Goal: Task Accomplishment & Management: Manage account settings

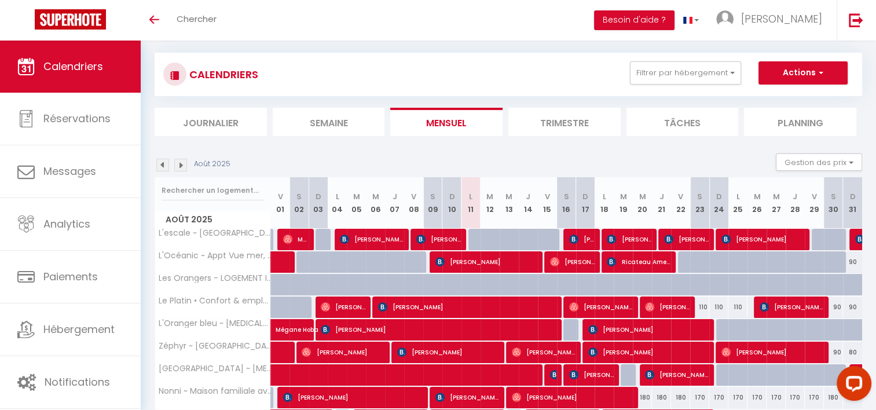
scroll to position [13, 0]
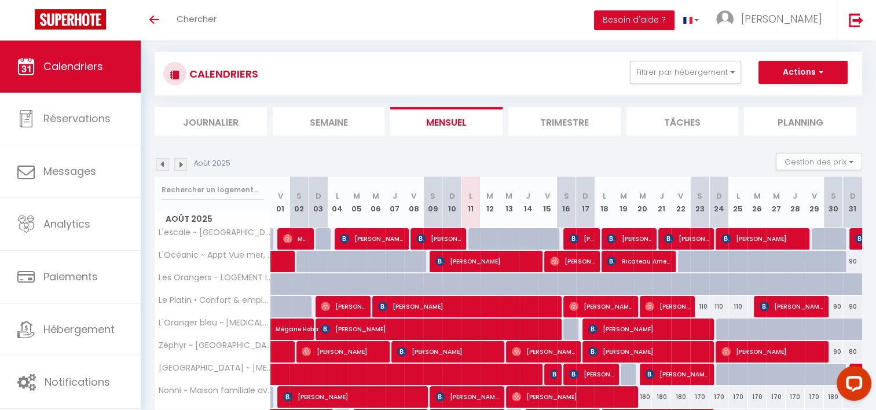
click at [155, 152] on section "Août 2025 Gestion des prix Nb Nuits minimum Règles Disponibilité Août 2025 V 01…" at bounding box center [509, 328] width 708 height 375
click at [163, 164] on img at bounding box center [162, 164] width 13 height 13
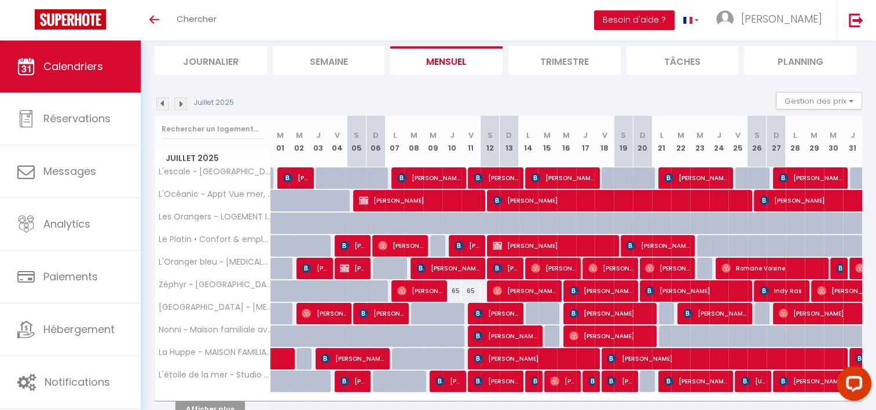
scroll to position [75, 0]
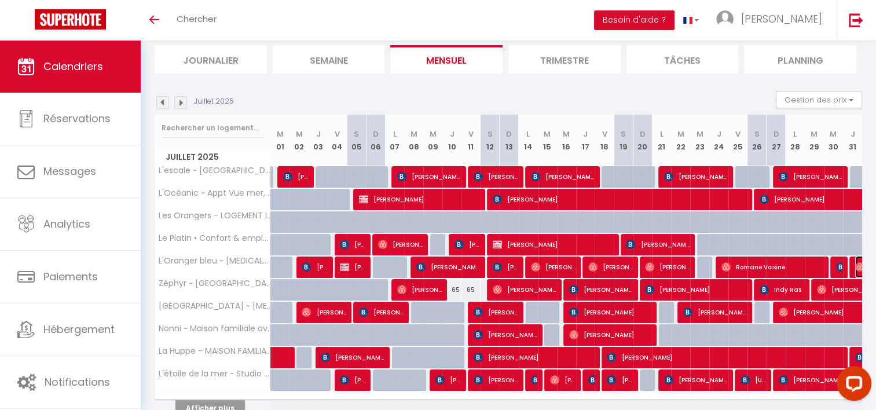
click at [855, 266] on img at bounding box center [859, 266] width 9 height 9
select select "OK"
select select "0"
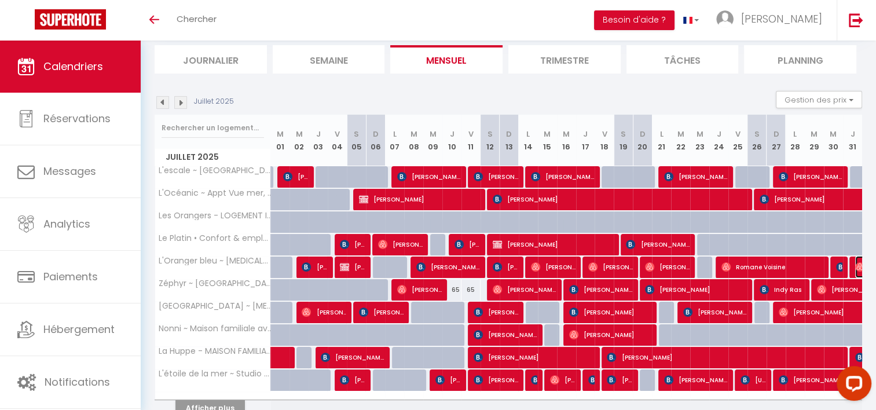
select select "1"
select select
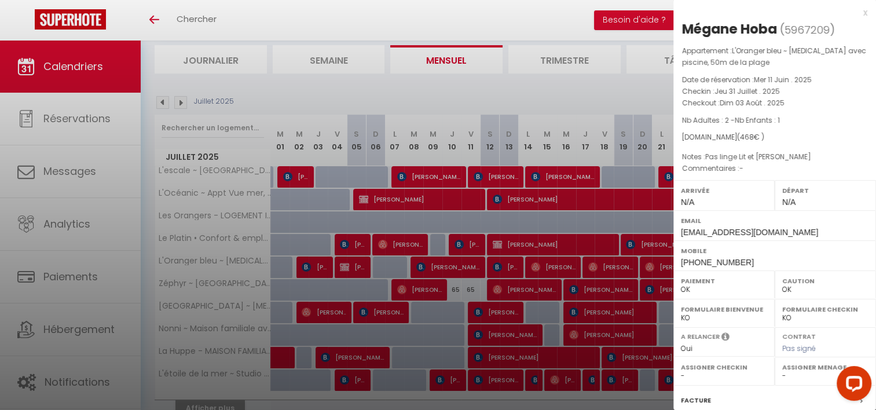
select select "37577"
click at [541, 272] on div at bounding box center [438, 205] width 876 height 410
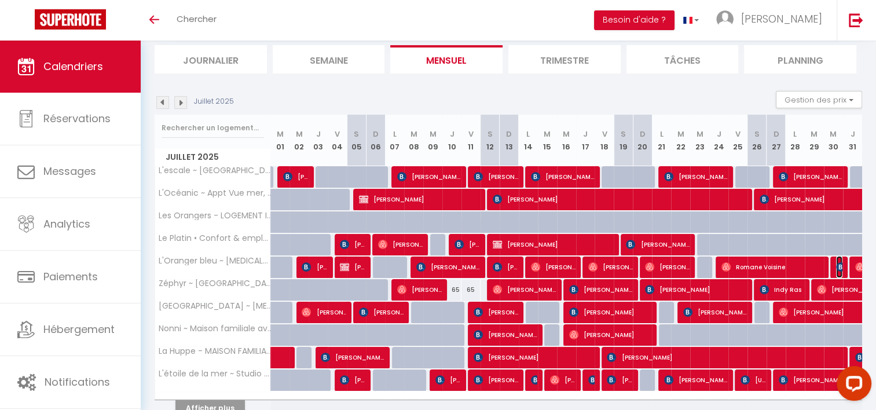
click at [838, 269] on img at bounding box center [840, 266] width 9 height 9
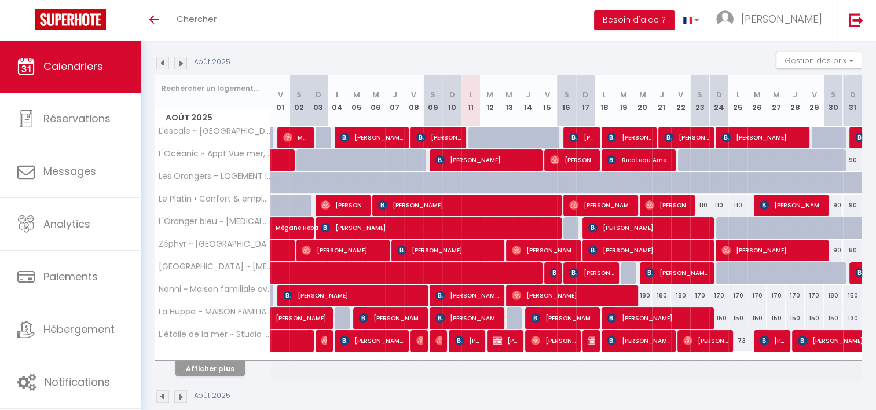
scroll to position [115, 0]
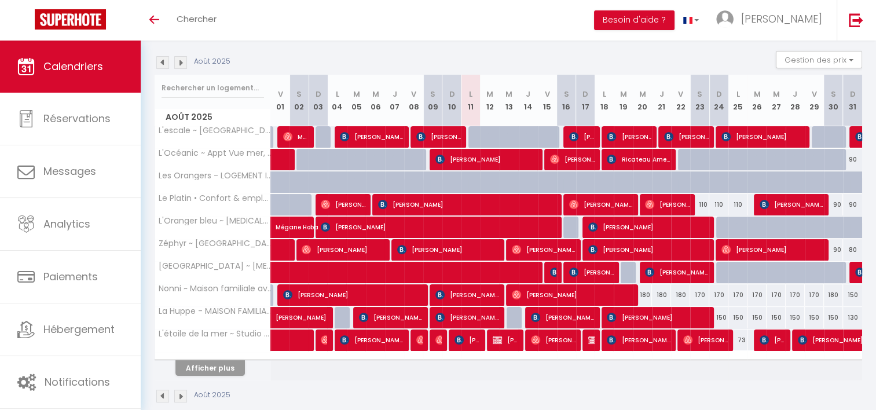
click at [162, 58] on img at bounding box center [162, 62] width 13 height 13
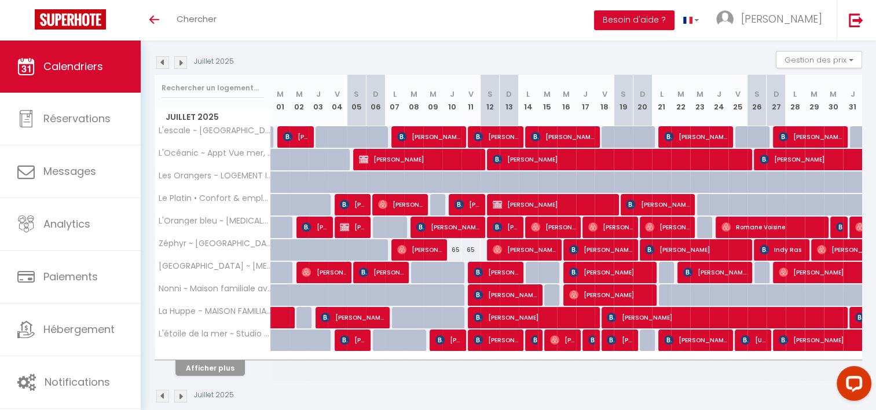
scroll to position [131, 0]
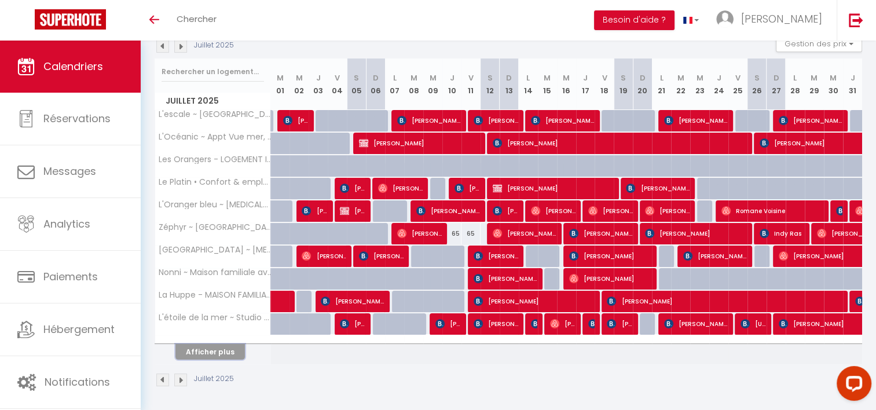
click at [206, 351] on button "Afficher plus" at bounding box center [209, 352] width 69 height 16
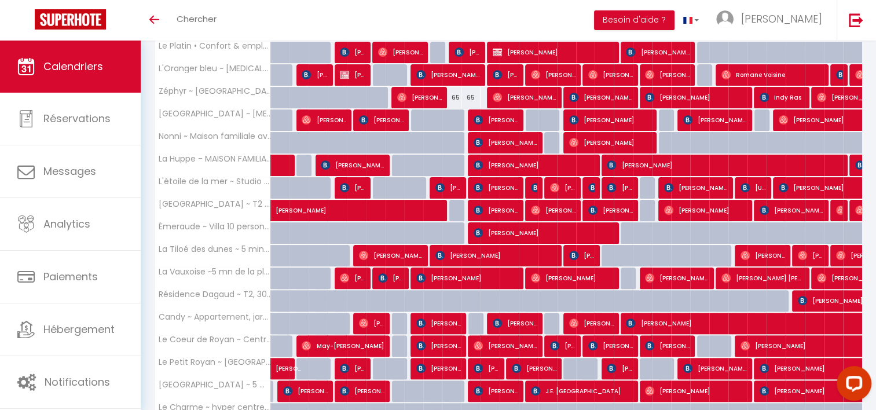
scroll to position [274, 0]
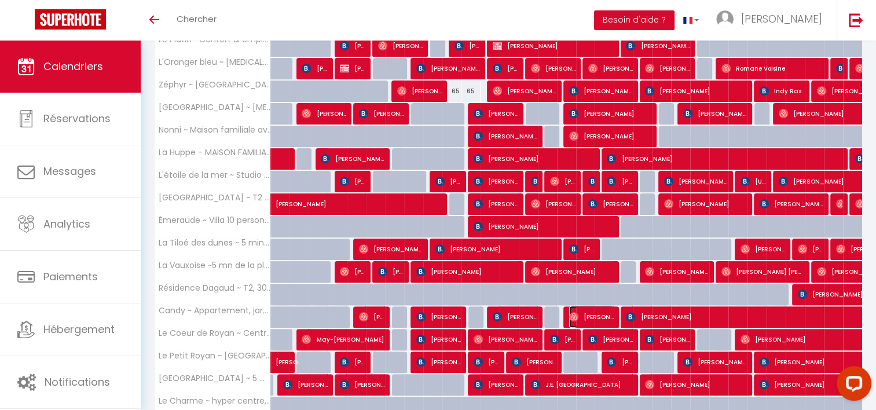
click at [587, 317] on span "[PERSON_NAME]" at bounding box center [591, 317] width 45 height 22
select select "OK"
select select "0"
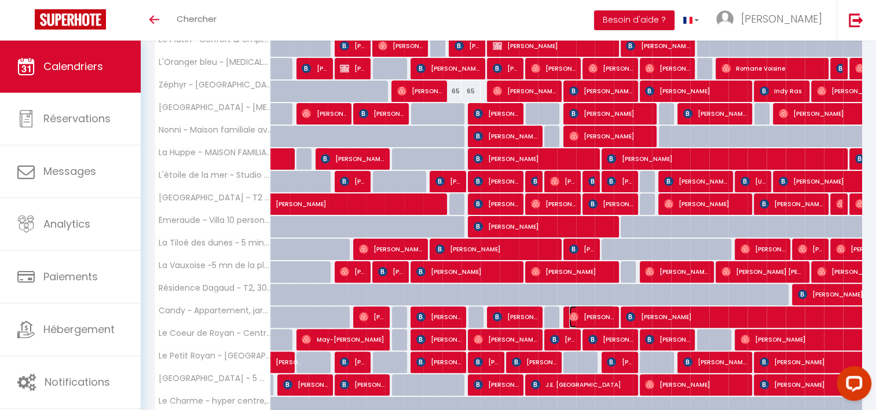
select select "1"
select select
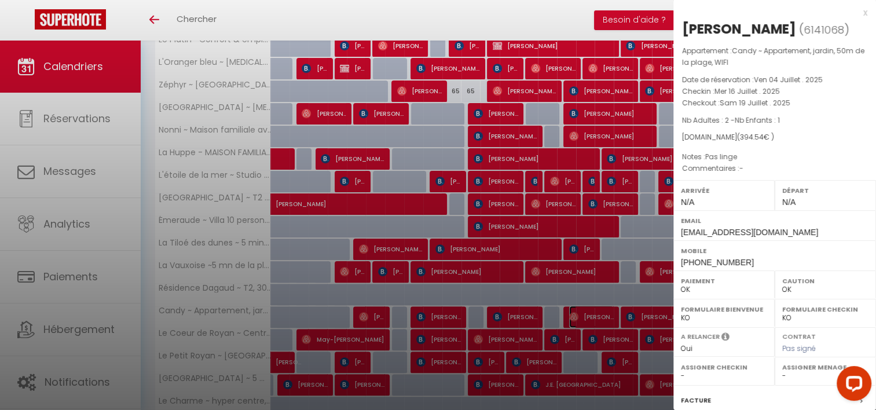
select select "37601"
click at [547, 263] on div at bounding box center [438, 205] width 876 height 410
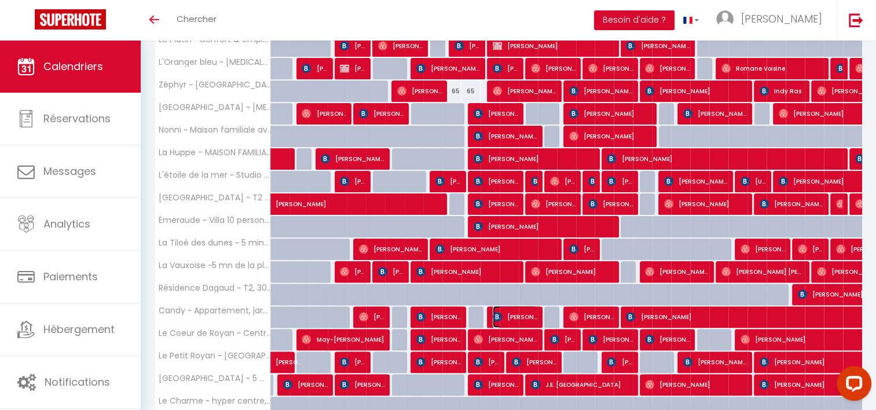
click at [507, 313] on span "[PERSON_NAME]" at bounding box center [515, 317] width 45 height 22
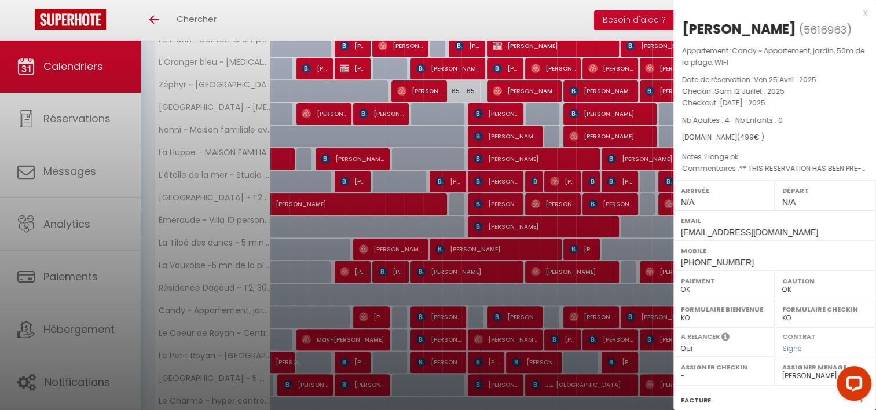
click at [540, 261] on div at bounding box center [438, 205] width 876 height 410
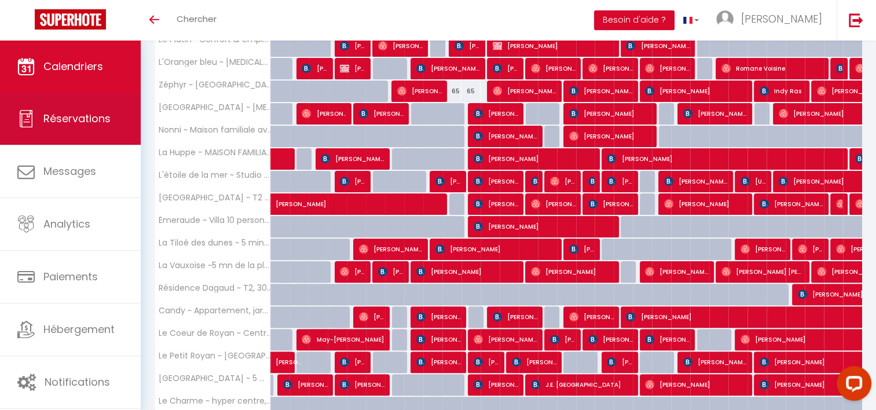
click at [110, 104] on link "Réservations" at bounding box center [70, 119] width 141 height 52
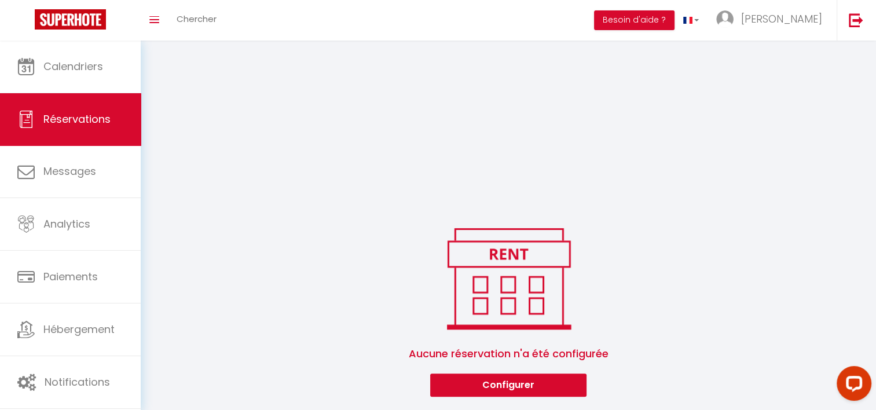
select select "all"
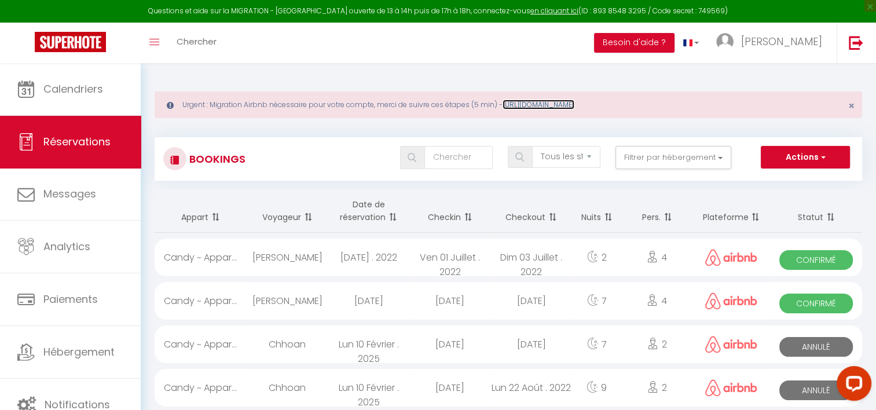
click at [564, 106] on link "[URL][DOMAIN_NAME]" at bounding box center [539, 105] width 72 height 10
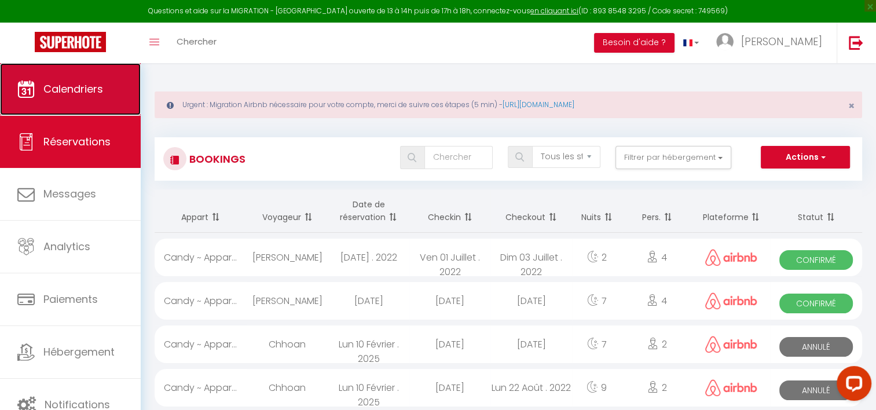
click at [91, 97] on link "Calendriers" at bounding box center [70, 89] width 141 height 52
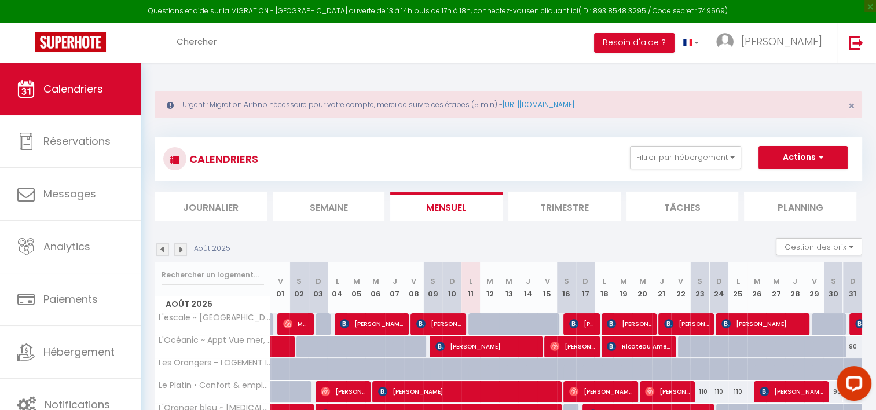
click at [171, 105] on icon at bounding box center [170, 105] width 7 height 8
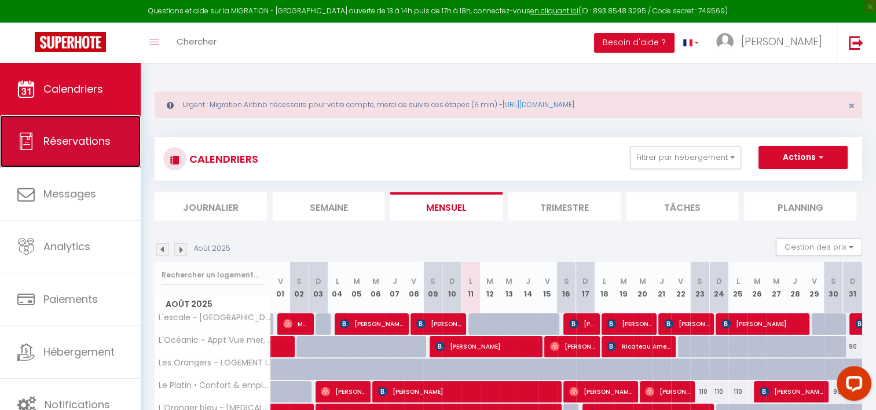
click at [60, 138] on span "Réservations" at bounding box center [76, 141] width 67 height 14
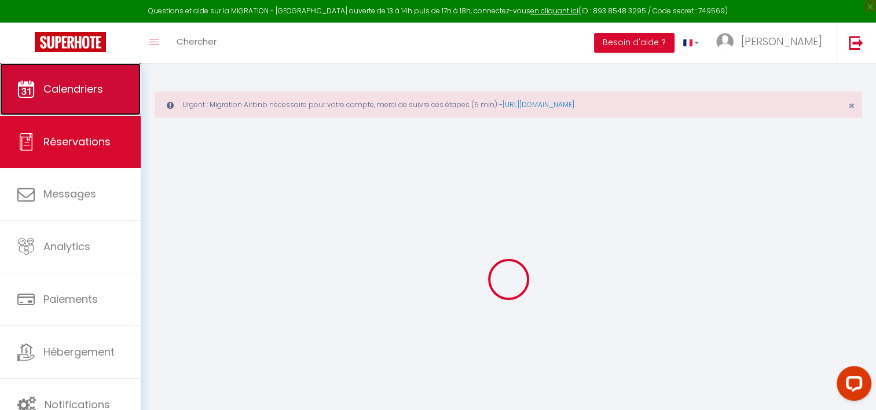
click at [44, 88] on span "Calendriers" at bounding box center [73, 89] width 60 height 14
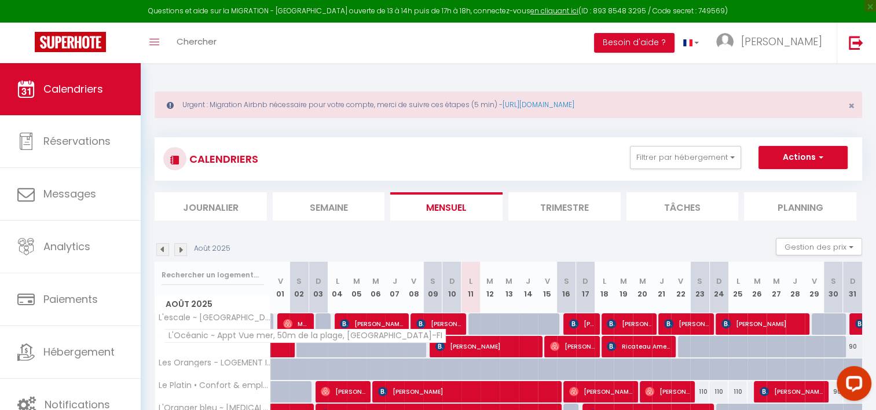
scroll to position [49, 0]
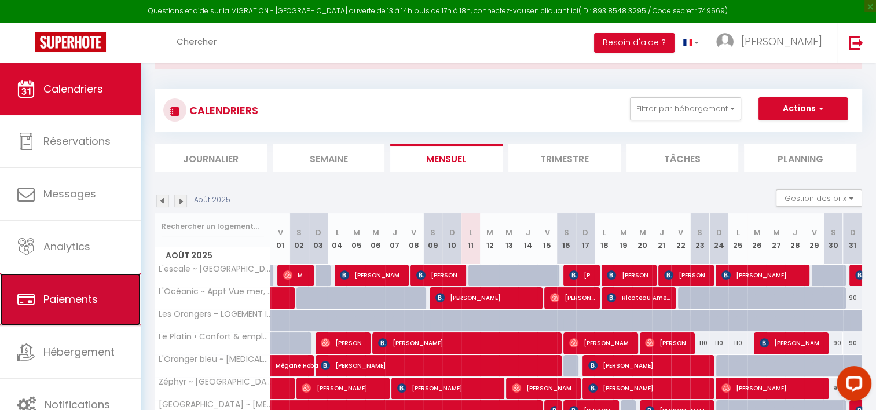
click at [64, 299] on span "Paiements" at bounding box center [70, 299] width 54 height 14
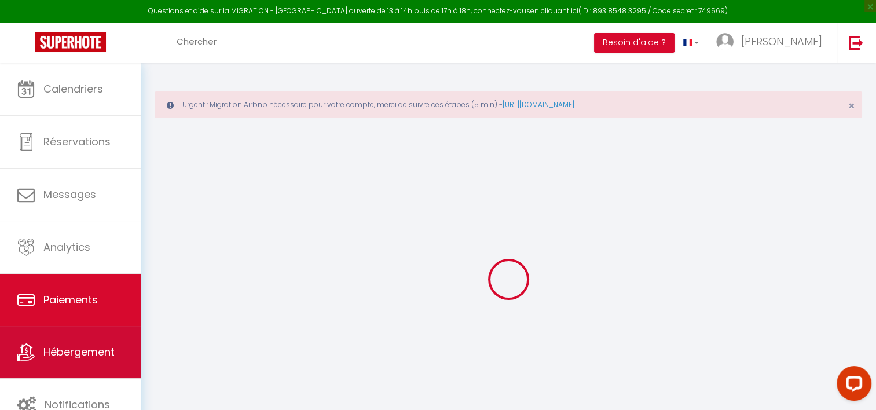
select select "2"
select select "0"
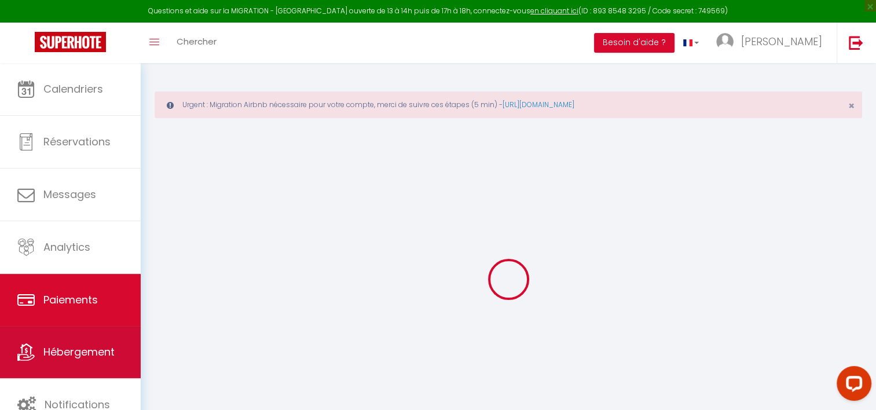
select select "0"
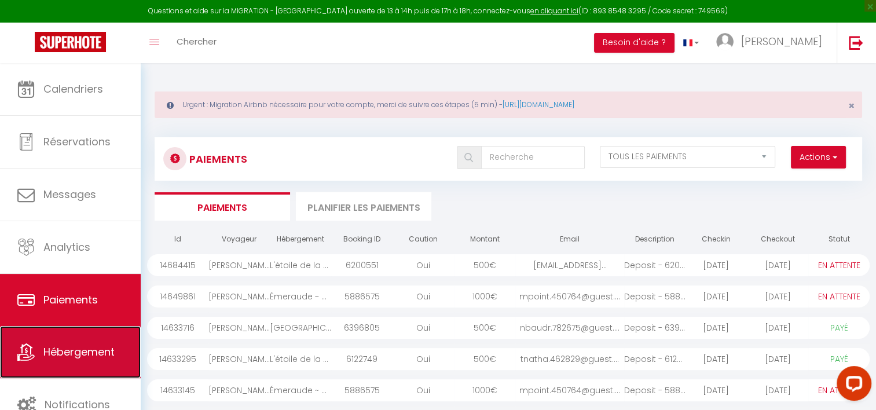
click at [88, 350] on span "Hébergement" at bounding box center [78, 352] width 71 height 14
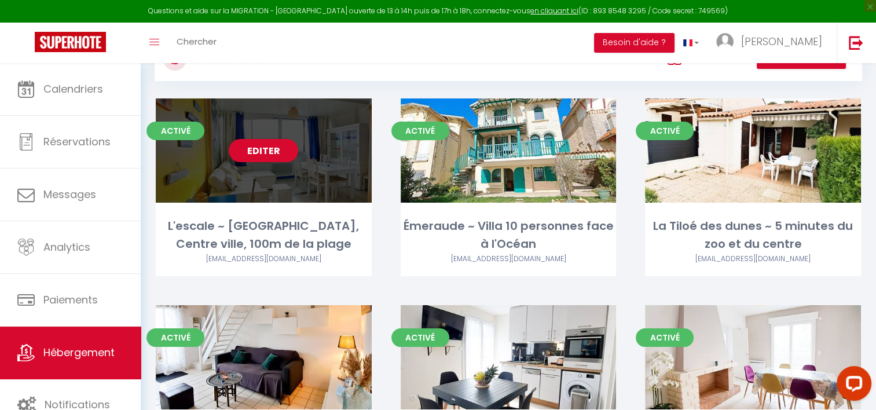
scroll to position [103, 0]
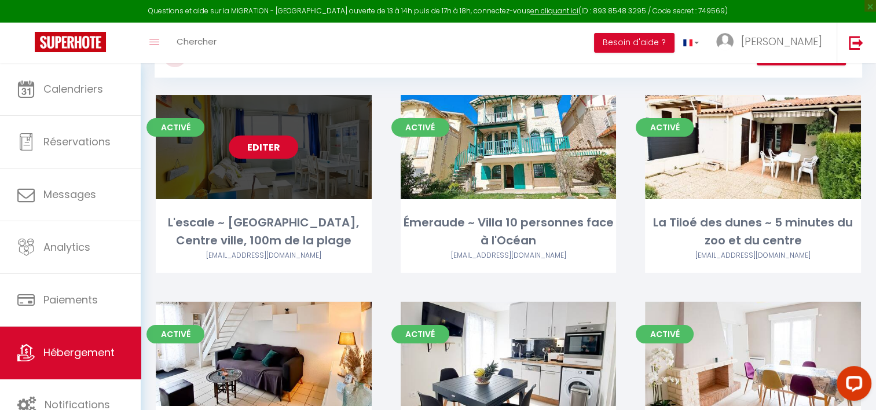
click at [255, 141] on link "Editer" at bounding box center [263, 147] width 69 height 23
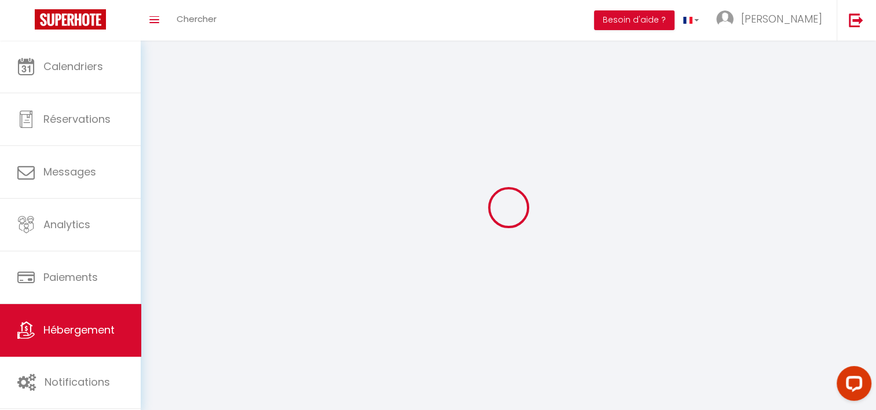
select select "1"
select select
select select "28"
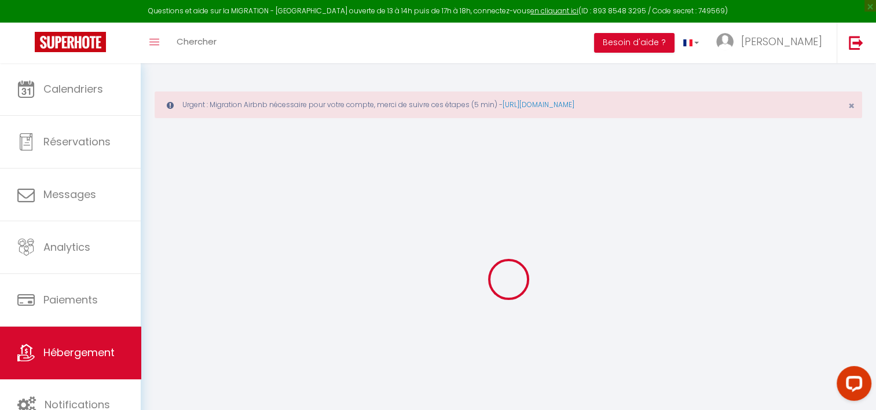
select select
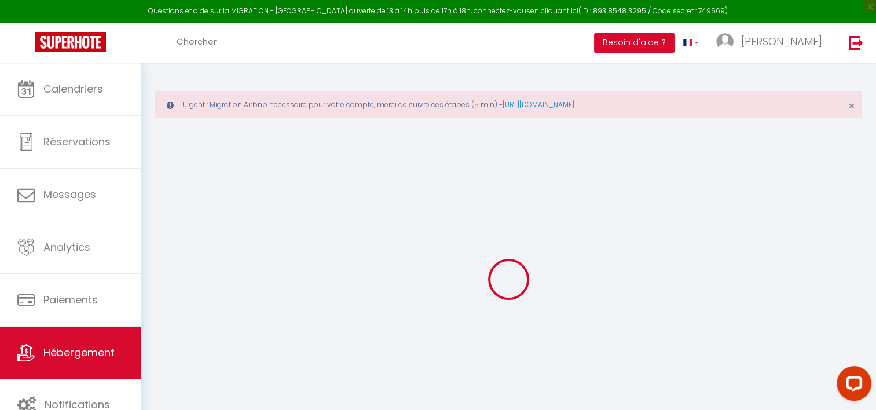
select select
checkbox input "false"
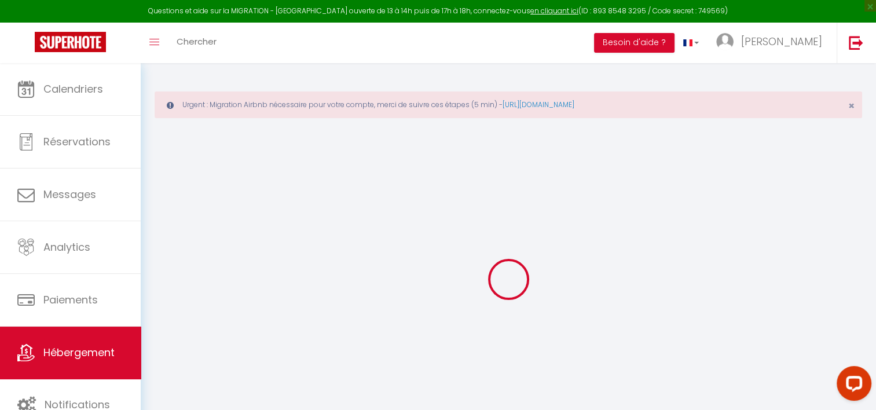
select select
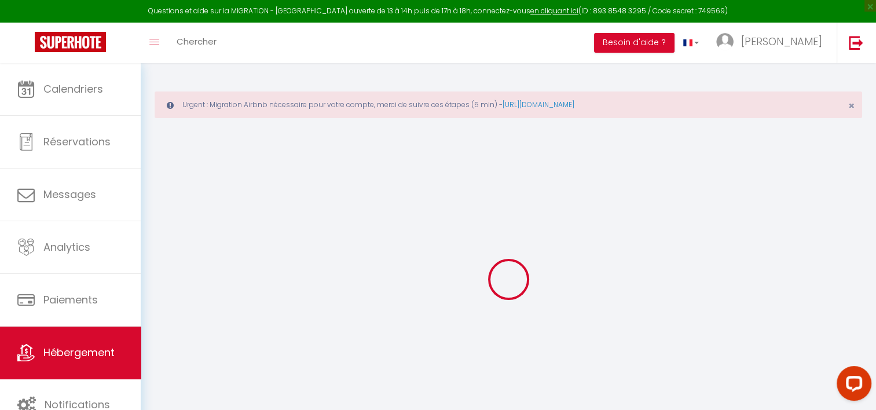
select select
checkbox input "false"
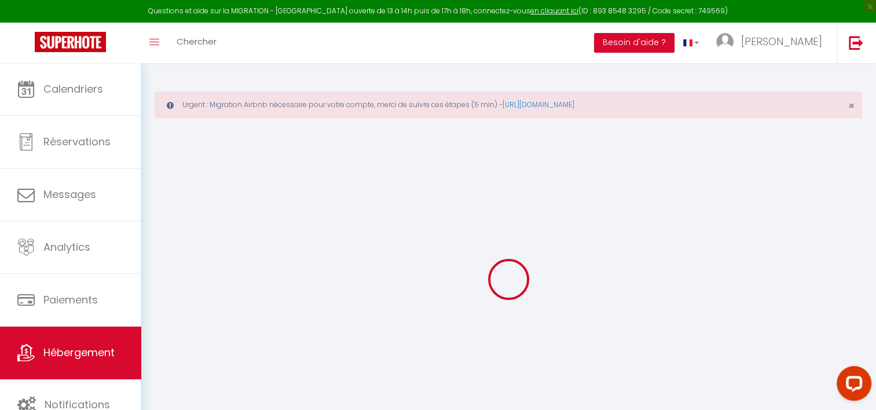
checkbox input "false"
select select
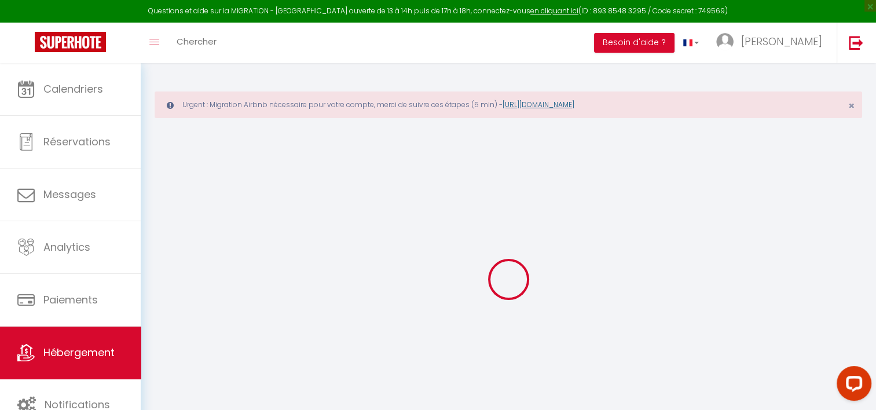
select select
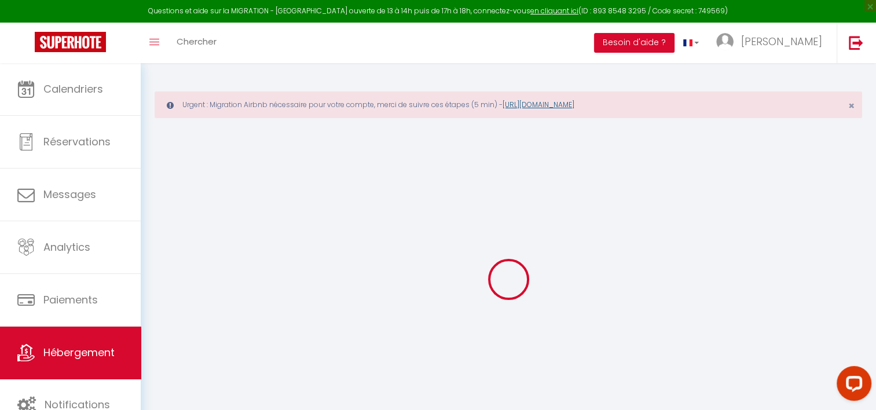
checkbox input "false"
select select
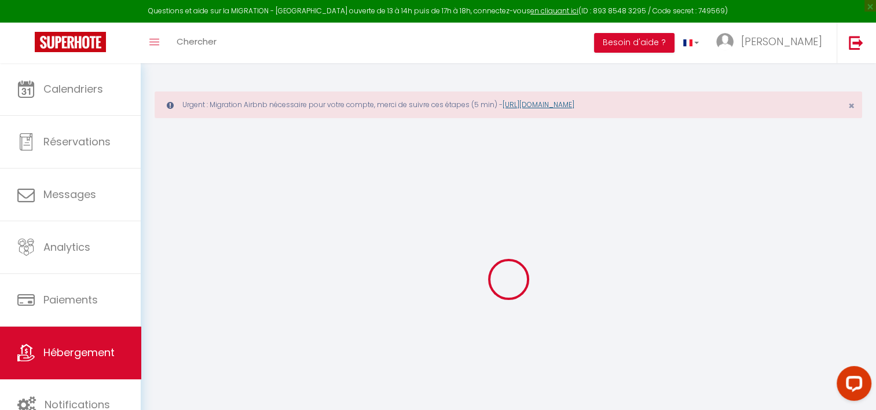
select select
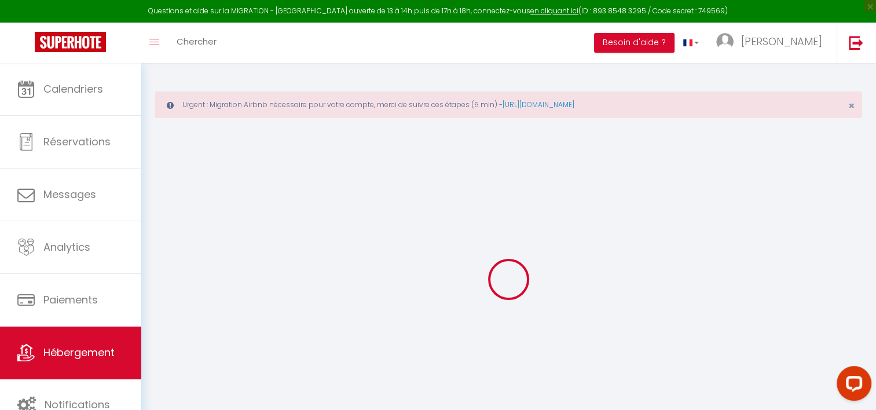
select select
checkbox input "false"
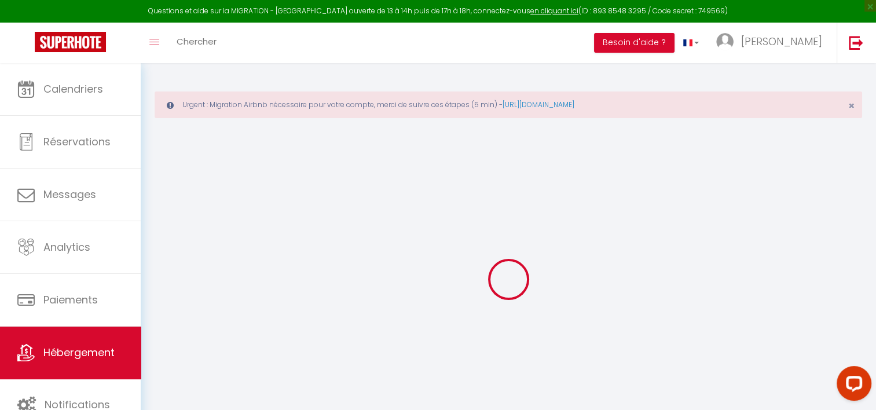
checkbox input "false"
select select
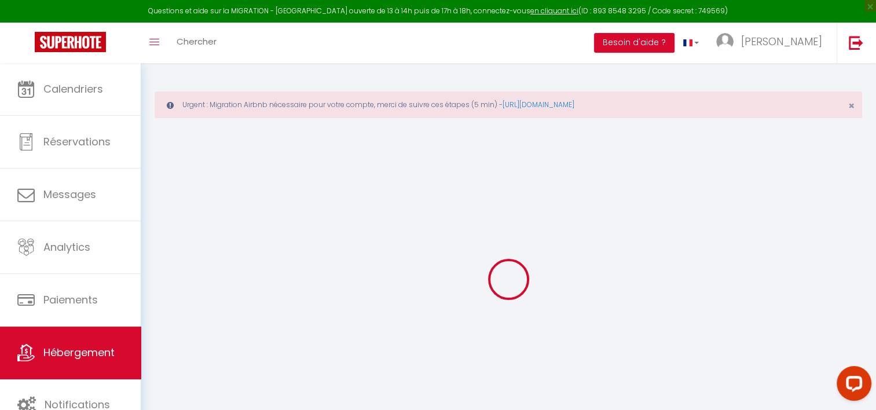
select select
checkbox input "false"
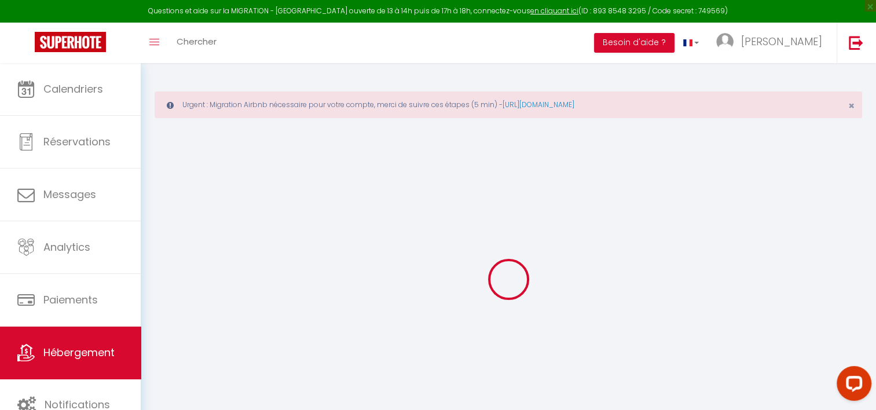
checkbox input "false"
select select
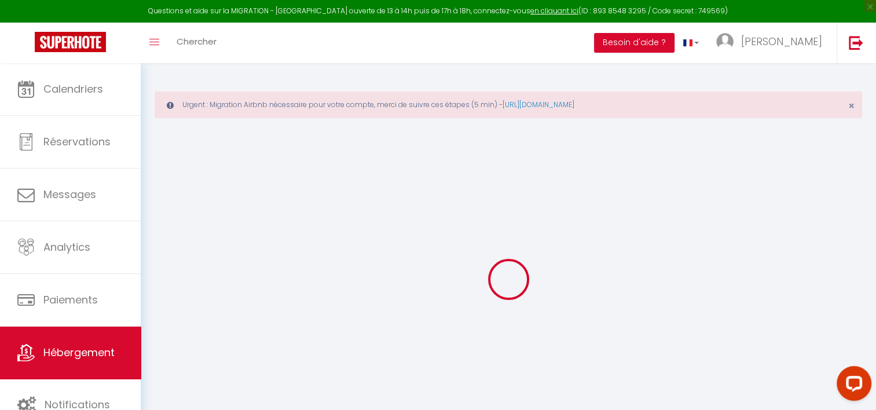
type input "L'escale ~ [GEOGRAPHIC_DATA], Centre ville, 100m de la plage"
type input "[PERSON_NAME]"
type input "Arniaud"
type input "[STREET_ADDRESS][PERSON_NAME]"
type input "16200"
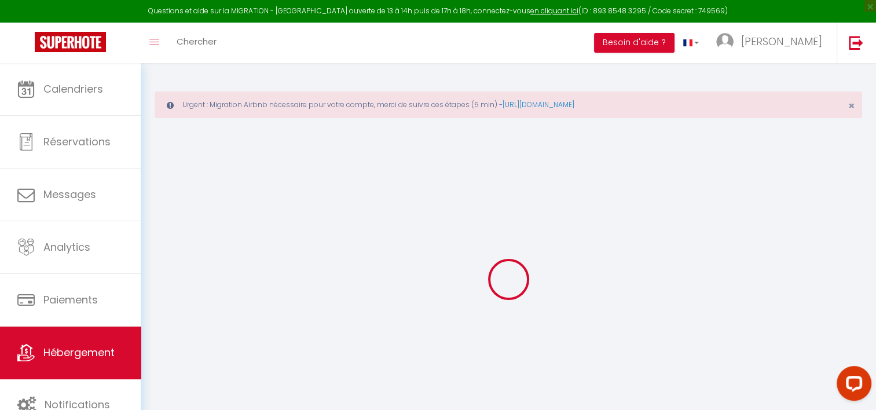
type input "Sigogne"
type input "60"
type input "30"
type input "5.5"
type input "1000"
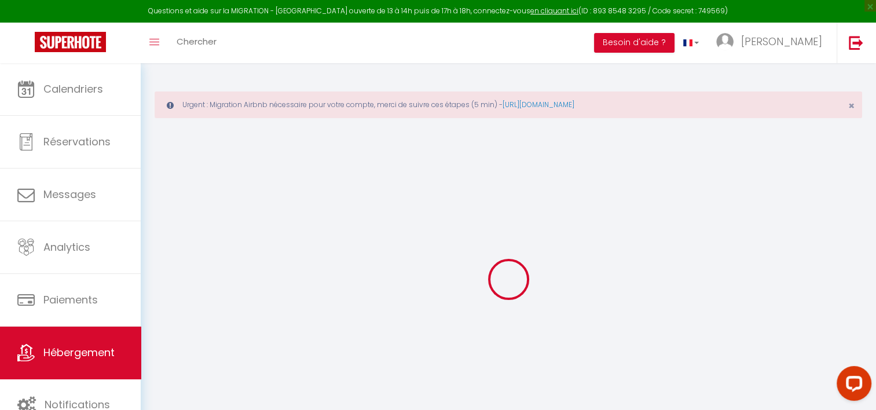
type input "500"
select select
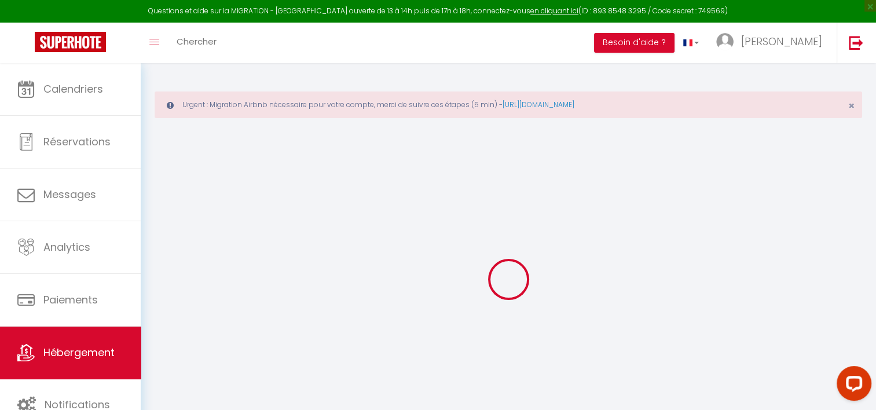
select select
type input "[STREET_ADDRESS]"
type input "17200"
type input "Royan"
type input "[EMAIL_ADDRESS][DOMAIN_NAME]"
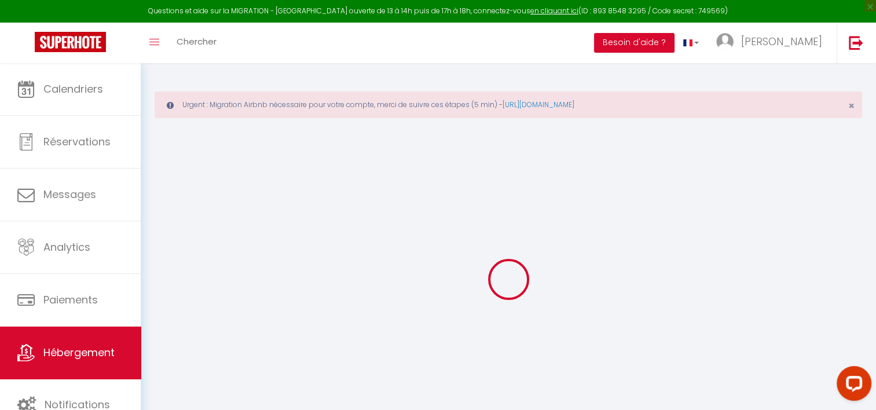
select select "12741"
checkbox input "false"
checkbox input "true"
checkbox input "false"
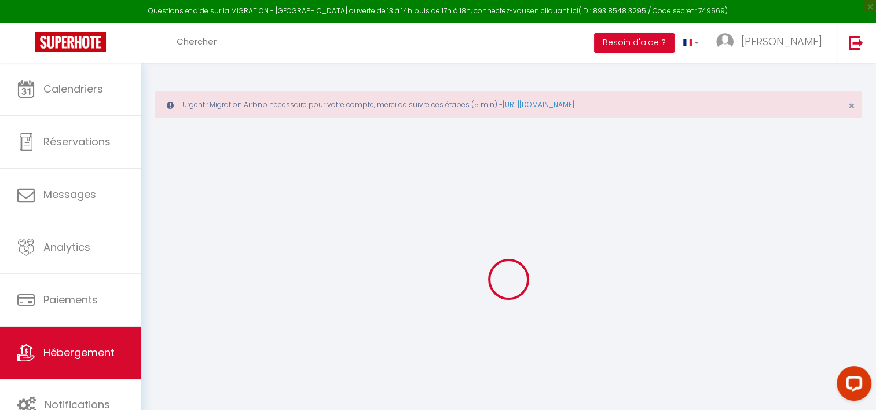
radio input "true"
type input "0"
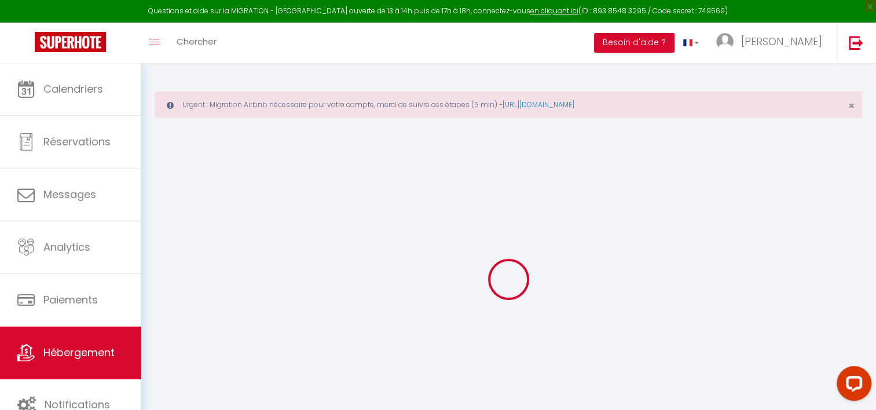
select select "38854"
select select
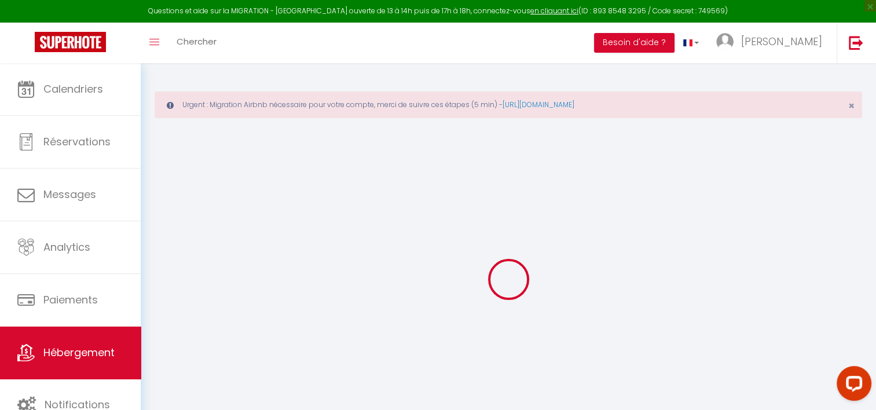
select select
checkbox input "false"
checkbox input "true"
checkbox input "false"
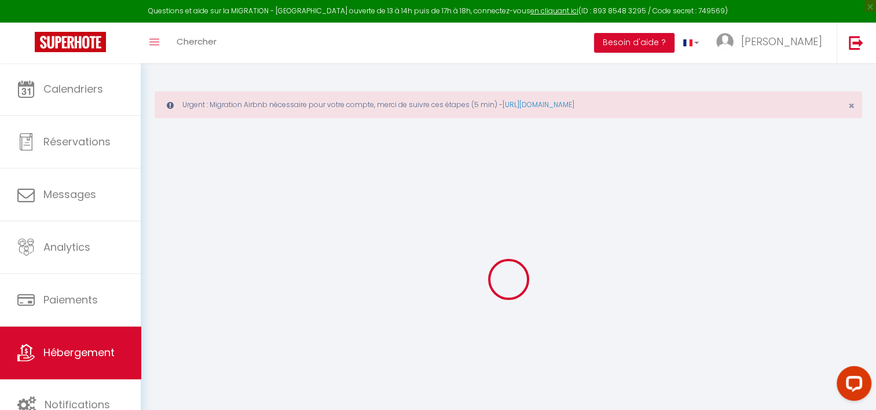
select select
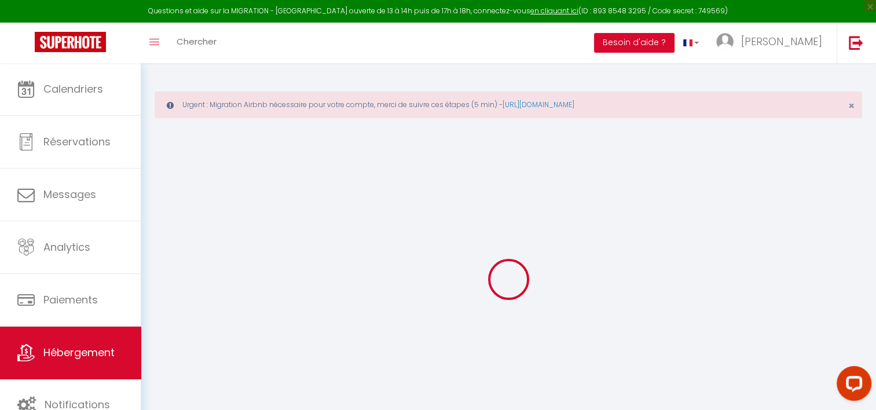
checkbox input "false"
checkbox input "true"
checkbox input "false"
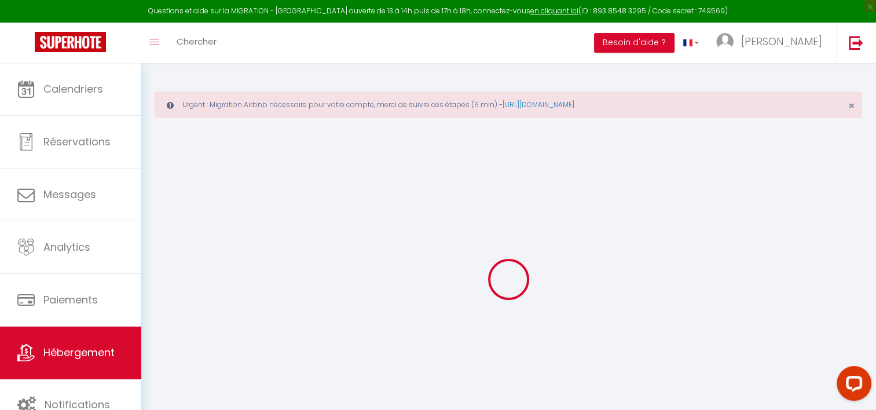
checkbox input "true"
checkbox input "false"
select select "15:00"
select select "20:00"
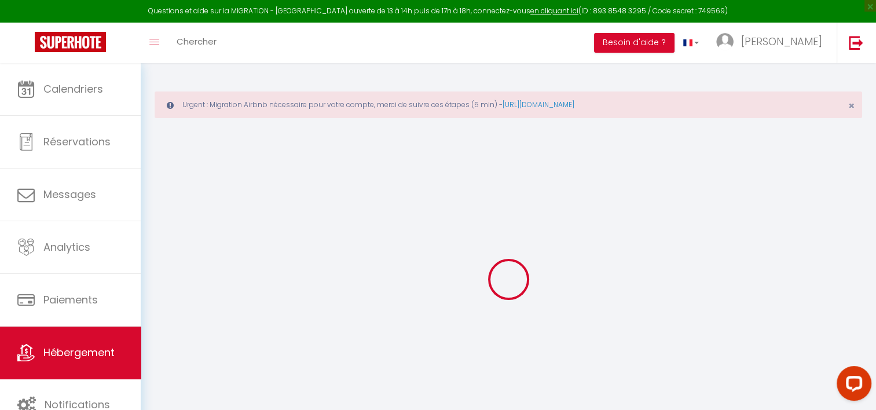
select select "10:00"
select select "15"
checkbox input "false"
checkbox input "true"
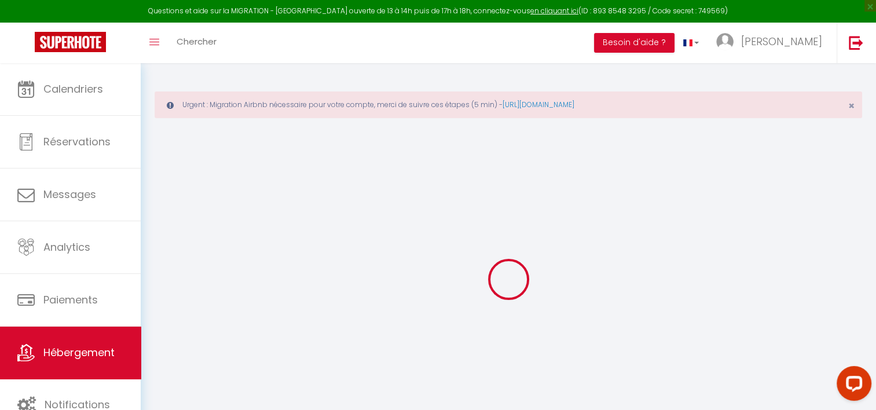
checkbox input "true"
checkbox input "false"
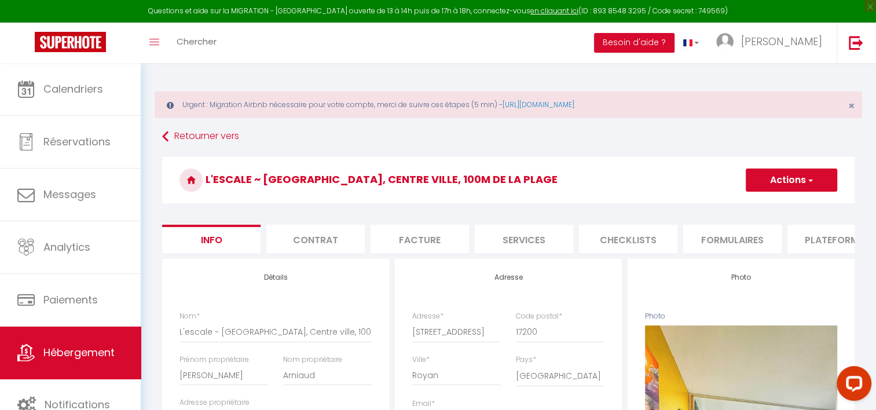
checkbox input "false"
checkbox input "true"
checkbox input "false"
click at [809, 246] on li "Plateformes" at bounding box center [837, 239] width 98 height 28
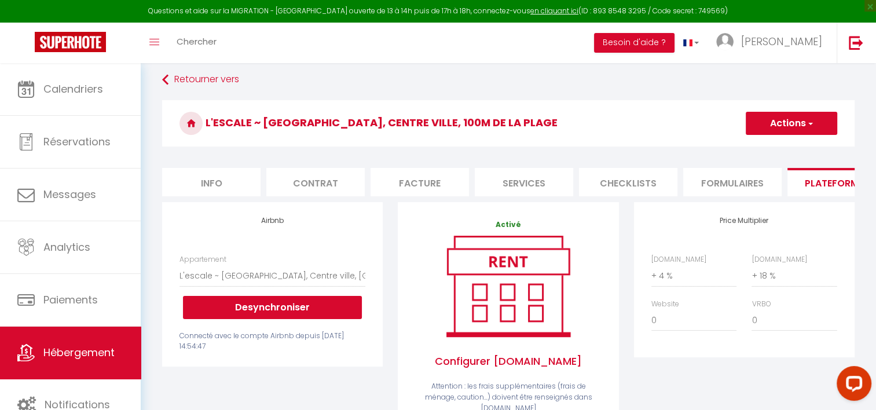
scroll to position [60, 0]
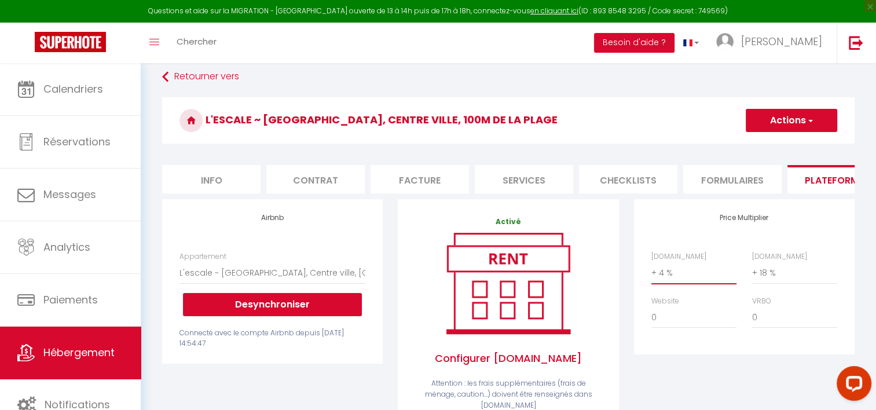
click at [696, 279] on select "0 + 1 % + 2 % + 3 % + 4 % + 5 % + 6 % + 7 % + 8 % + 9 %" at bounding box center [694, 273] width 85 height 22
click at [652, 270] on select "0 + 1 % + 2 % + 3 % + 4 % + 5 % + 6 % + 7 % + 8 % + 9 %" at bounding box center [694, 273] width 85 height 22
click at [690, 276] on select "0 + 1 % + 2 % + 3 % + 4 % + 5 % + 6 % + 7 % + 8 % + 9 %" at bounding box center [694, 273] width 85 height 22
click at [652, 270] on select "0 + 1 % + 2 % + 3 % + 4 % + 5 % + 6 % + 7 % + 8 % + 9 %" at bounding box center [694, 273] width 85 height 22
click at [786, 128] on button "Actions" at bounding box center [792, 120] width 92 height 23
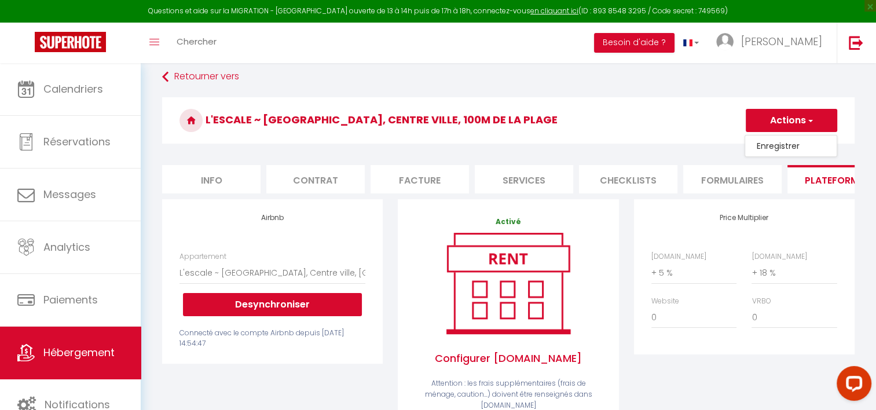
click at [764, 150] on link "Enregistrer" at bounding box center [791, 145] width 92 height 15
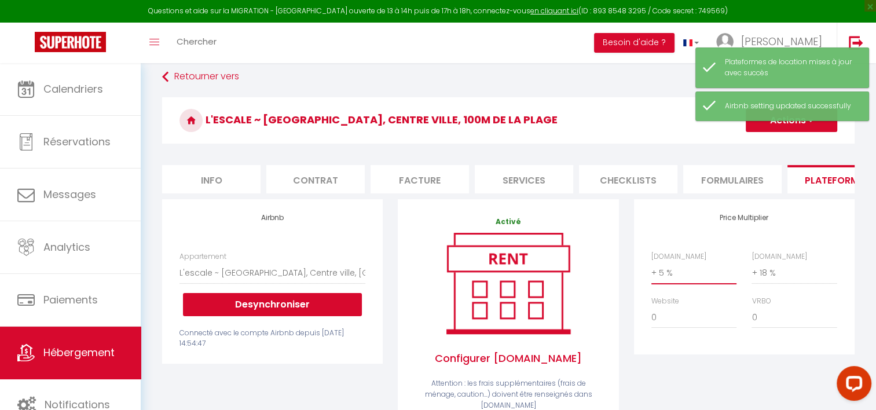
click at [692, 272] on select "0 + 1 % + 2 % + 3 % + 4 % + 5 % + 6 % + 7 % + 8 % + 9 %" at bounding box center [694, 273] width 85 height 22
select select "+ 4 %"
click at [652, 270] on select "0 + 1 % + 2 % + 3 % + 4 % + 5 % + 6 % + 7 % + 8 % + 9 %" at bounding box center [694, 273] width 85 height 22
click at [778, 126] on button "Actions" at bounding box center [792, 120] width 92 height 23
click at [765, 151] on link "Enregistrer" at bounding box center [791, 145] width 92 height 15
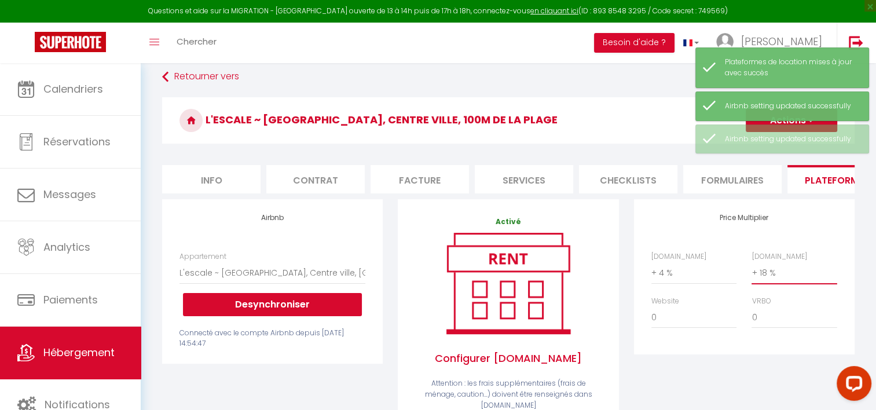
click at [771, 276] on select "0 + 1 % + 2 % + 3 % + 4 % + 5 % + 6 % + 7 % + 8 % + 9 %" at bounding box center [794, 273] width 85 height 22
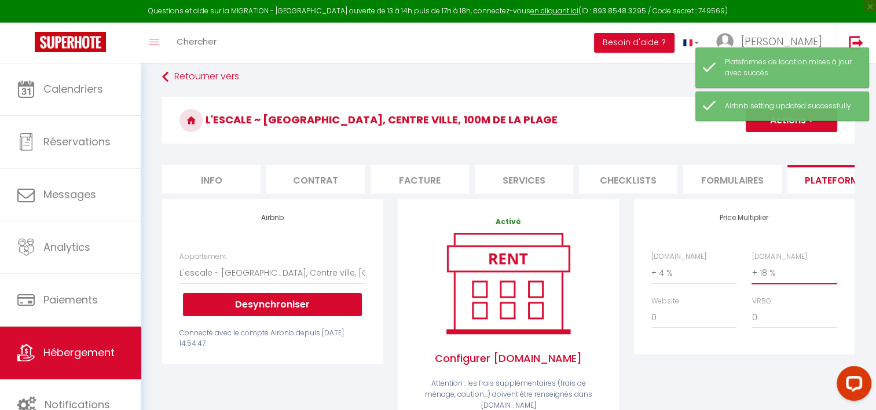
click at [752, 270] on select "0 + 1 % + 2 % + 3 % + 4 % + 5 % + 6 % + 7 % + 8 % + 9 %" at bounding box center [794, 273] width 85 height 22
click at [770, 126] on button "Actions" at bounding box center [792, 120] width 92 height 23
click at [759, 145] on link "Enregistrer" at bounding box center [791, 145] width 92 height 15
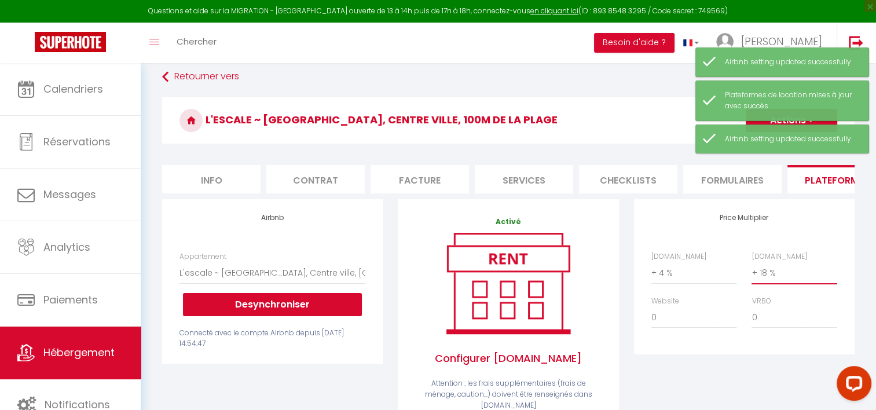
click at [780, 278] on select "0 + 1 % + 2 % + 3 % + 4 % + 5 % + 6 % + 7 % + 8 % + 9 %" at bounding box center [794, 273] width 85 height 22
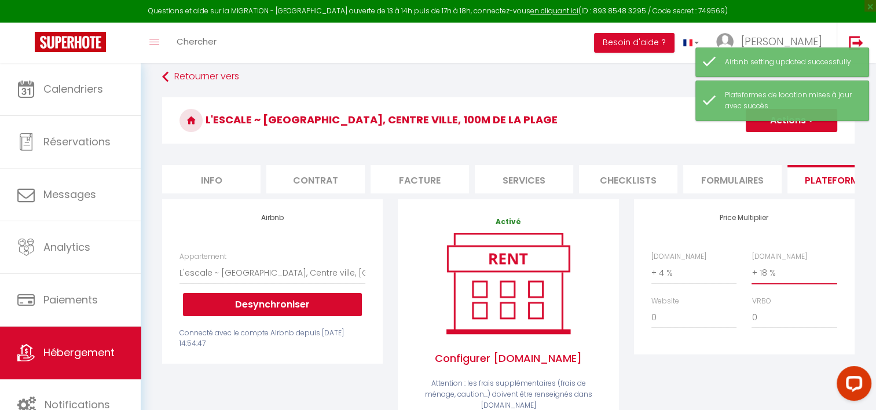
select select "+ 19 %"
click at [752, 270] on select "0 + 1 % + 2 % + 3 % + 4 % + 5 % + 6 % + 7 % + 8 % + 9 %" at bounding box center [794, 273] width 85 height 22
click at [769, 130] on button "Actions" at bounding box center [792, 120] width 92 height 23
click at [766, 146] on link "Enregistrer" at bounding box center [791, 145] width 92 height 15
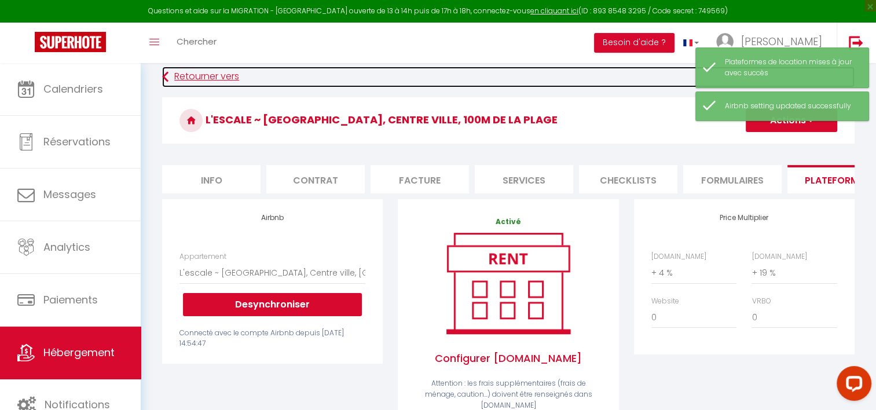
click at [177, 79] on link "Retourner vers" at bounding box center [508, 77] width 693 height 21
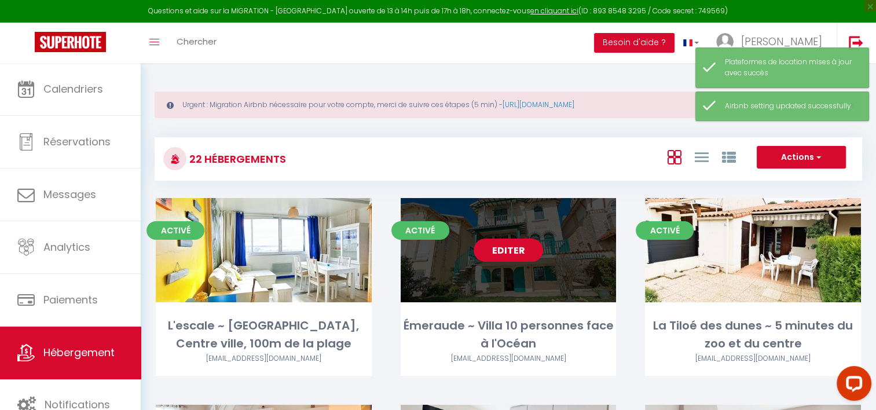
click at [507, 239] on link "Editer" at bounding box center [508, 250] width 69 height 23
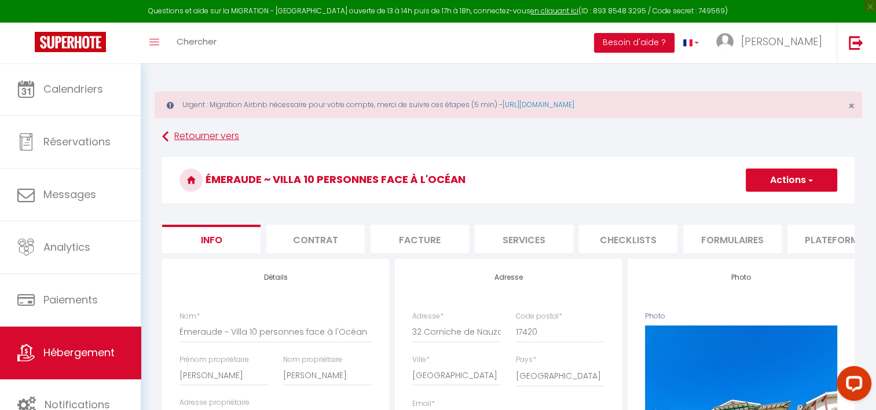
checkbox input "false"
checkbox input "true"
checkbox input "false"
click at [811, 243] on li "Plateformes" at bounding box center [837, 239] width 98 height 28
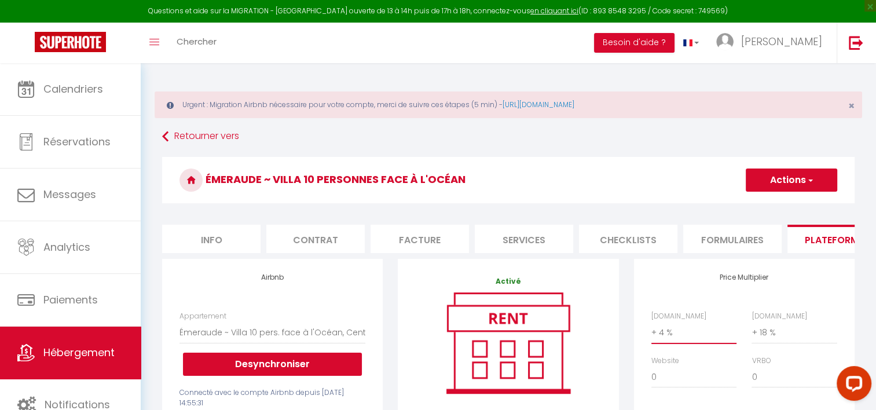
click at [676, 343] on select "0 + 1 % + 2 % + 3 % + 4 % + 5 % + 6 % + 7 % + 8 % + 9 %" at bounding box center [694, 332] width 85 height 22
click at [652, 330] on select "0 + 1 % + 2 % + 3 % + 4 % + 5 % + 6 % + 7 % + 8 % + 9 %" at bounding box center [694, 332] width 85 height 22
click at [790, 180] on button "Actions" at bounding box center [792, 180] width 92 height 23
click at [772, 208] on link "Enregistrer" at bounding box center [791, 205] width 92 height 15
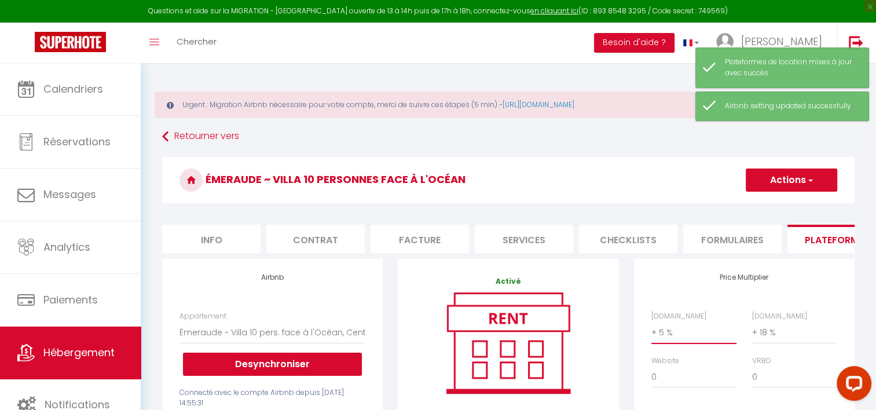
click at [674, 335] on select "0 + 1 % + 2 % + 3 % + 4 % + 5 % + 6 % + 7 % + 8 % + 9 %" at bounding box center [694, 332] width 85 height 22
select select "+ 4 %"
click at [652, 330] on select "0 + 1 % + 2 % + 3 % + 4 % + 5 % + 6 % + 7 % + 8 % + 9 %" at bounding box center [694, 332] width 85 height 22
click at [770, 173] on button "Actions" at bounding box center [792, 180] width 92 height 23
click at [760, 204] on link "Enregistrer" at bounding box center [791, 205] width 92 height 15
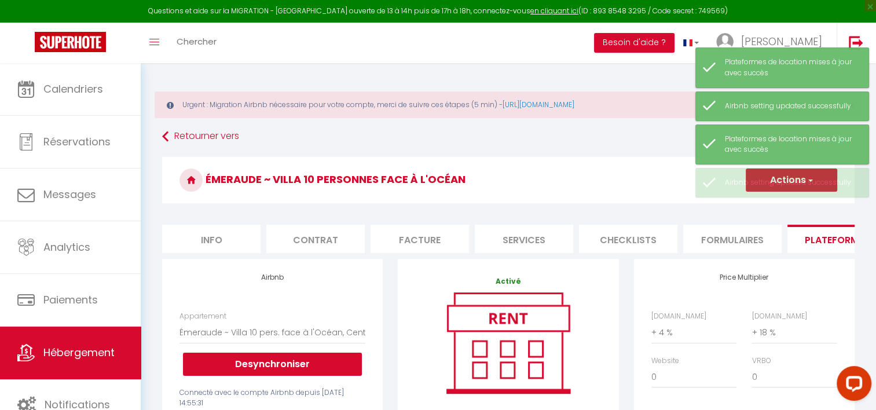
click at [775, 352] on div "[DOMAIN_NAME] 0 + 1 % + 2 % + 3 % + 4 % + 5 % + 6 % + 7 % + 8 %" at bounding box center [744, 355] width 201 height 89
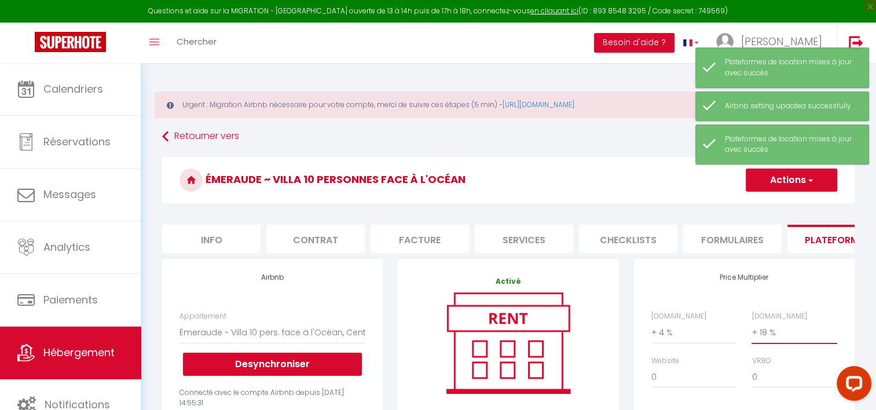
click at [774, 343] on select "0 + 1 % + 2 % + 3 % + 4 % + 5 % + 6 % + 7 % + 8 % + 9 %" at bounding box center [794, 332] width 85 height 22
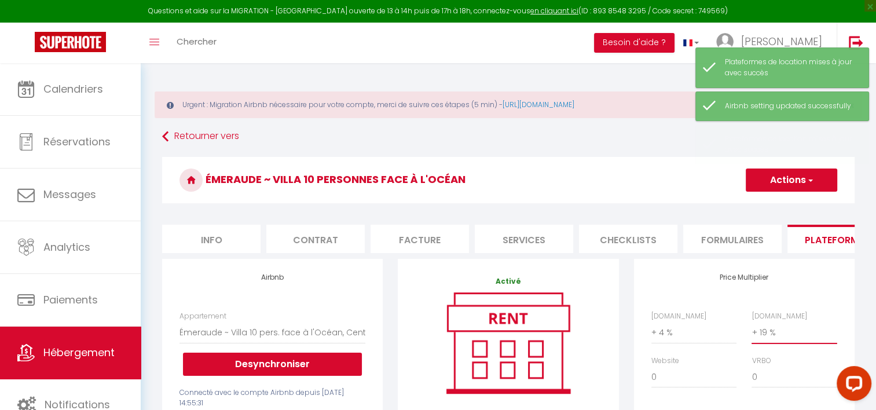
click at [752, 330] on select "0 + 1 % + 2 % + 3 % + 4 % + 5 % + 6 % + 7 % + 8 % + 9 %" at bounding box center [794, 332] width 85 height 22
click at [784, 317] on div "Price Multiplier [DOMAIN_NAME] 0 + 1 % + 2 % + 3 % + 4 % + 5 % + 6 % + 7 %" at bounding box center [744, 336] width 221 height 155
click at [767, 194] on h3 "Émeraude ~ Villa 10 personnes face à l'Océan" at bounding box center [508, 180] width 693 height 46
click at [767, 180] on button "Actions" at bounding box center [792, 180] width 92 height 23
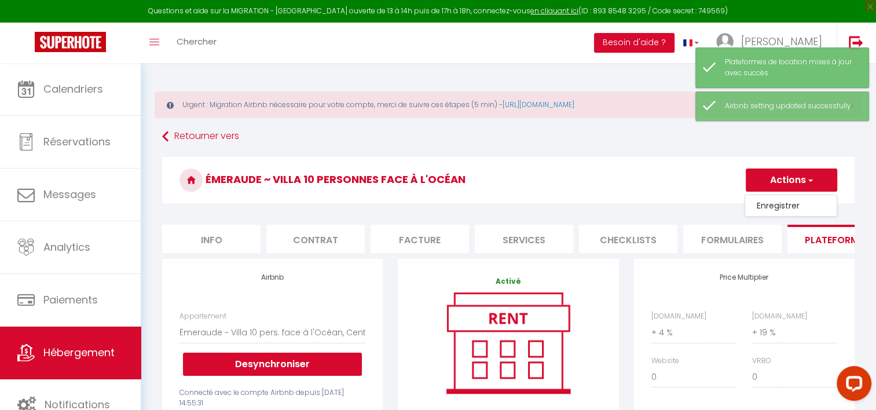
click at [763, 208] on link "Enregistrer" at bounding box center [791, 205] width 92 height 15
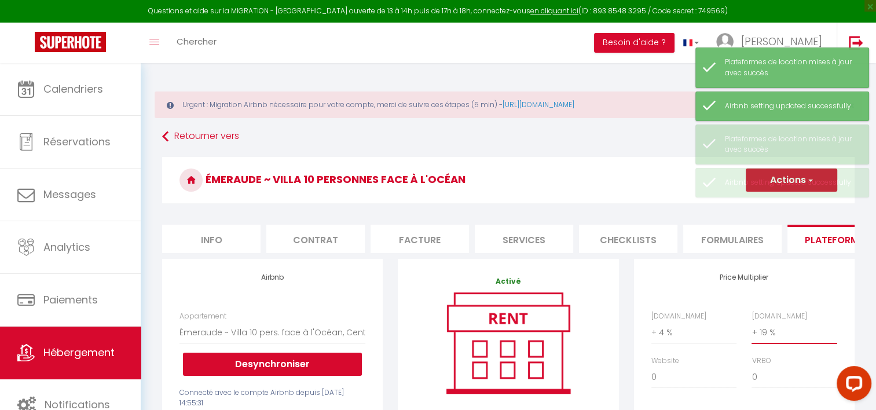
click at [771, 341] on select "0 + 1 % + 2 % + 3 % + 4 % + 5 % + 6 % + 7 % + 8 % + 9 %" at bounding box center [794, 332] width 85 height 22
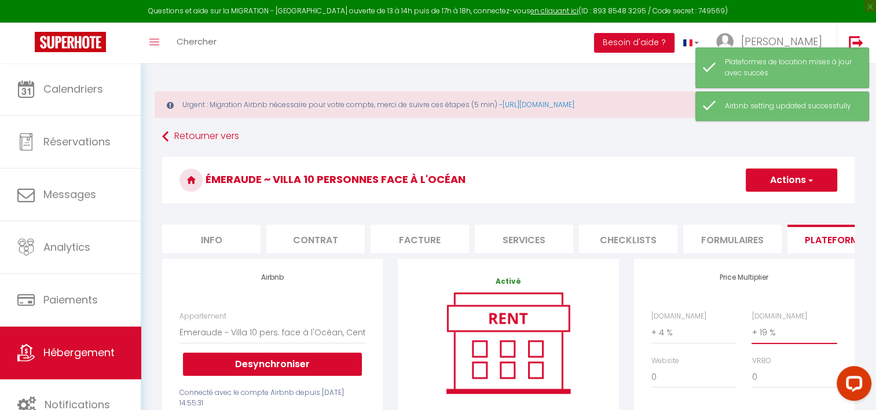
select select "+ 18 %"
click at [752, 330] on select "0 + 1 % + 2 % + 3 % + 4 % + 5 % + 6 % + 7 % + 8 % + 9 %" at bounding box center [794, 332] width 85 height 22
click at [782, 185] on button "Actions" at bounding box center [792, 180] width 92 height 23
click at [775, 210] on link "Enregistrer" at bounding box center [791, 205] width 92 height 15
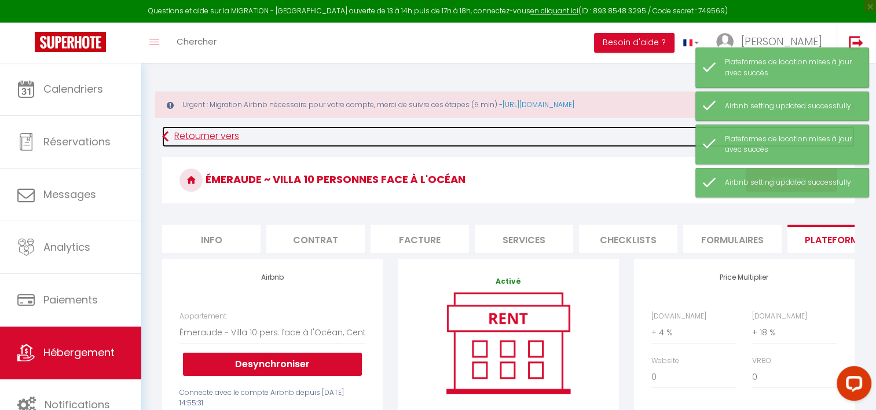
click at [189, 139] on link "Retourner vers" at bounding box center [508, 136] width 693 height 21
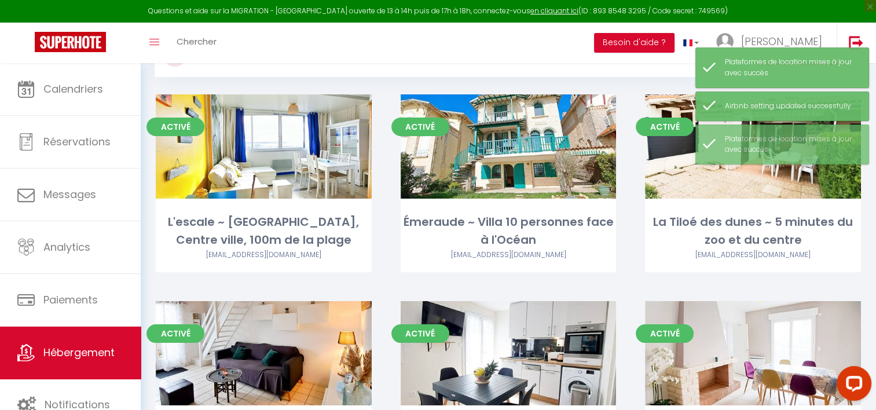
scroll to position [104, 0]
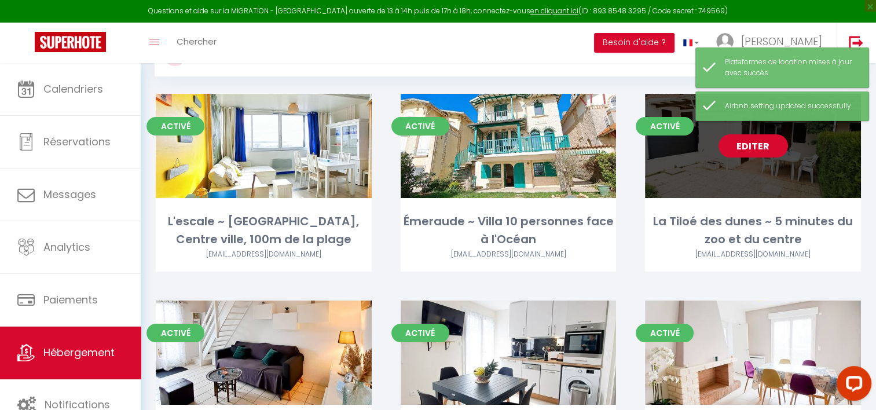
click at [774, 144] on link "Editer" at bounding box center [753, 145] width 69 height 23
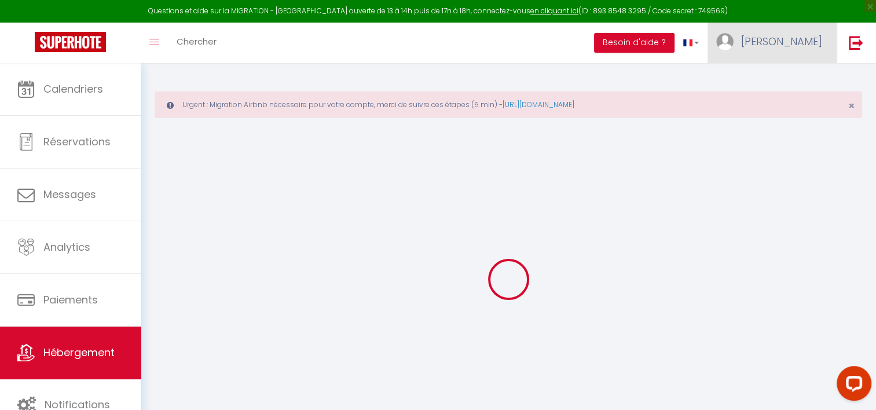
type input "La Tiloé des dunes ~ 5 minutes du zoo et du centre"
type input "Loetitia"
type input "Saint Blancard"
type input "[STREET_ADDRESS]"
type input "06510"
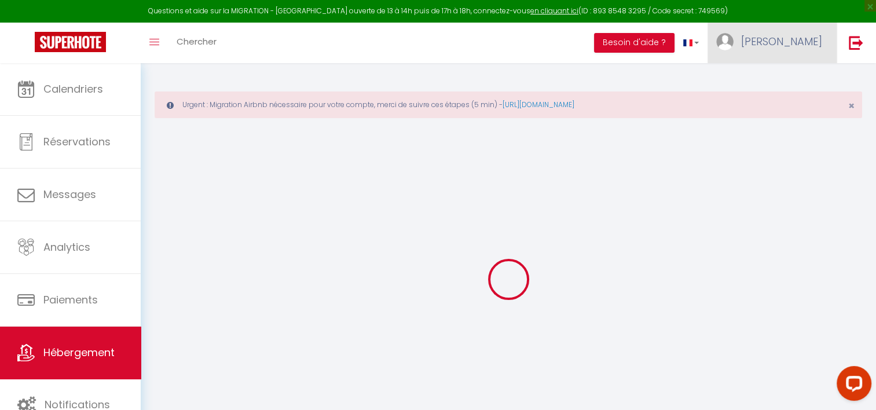
type input "Carros"
select select "houses"
select select "2"
type input "60"
type input "40"
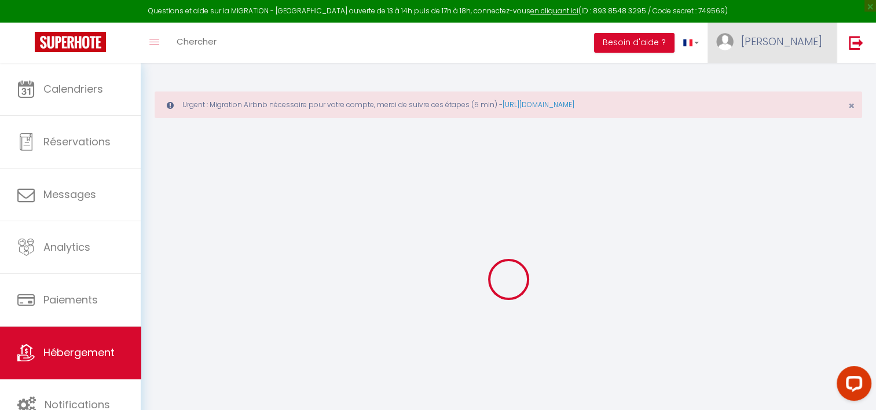
type input "5.5"
type input "4.55"
type input "500"
select select
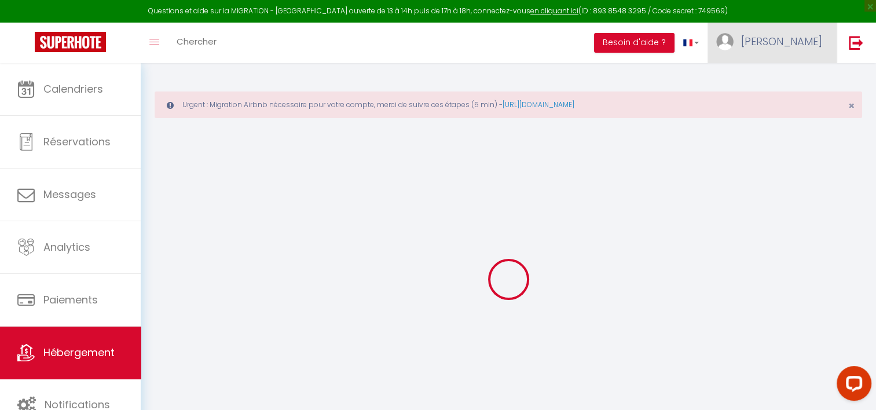
select select
type input "Allée des Courlis"
type input "17570"
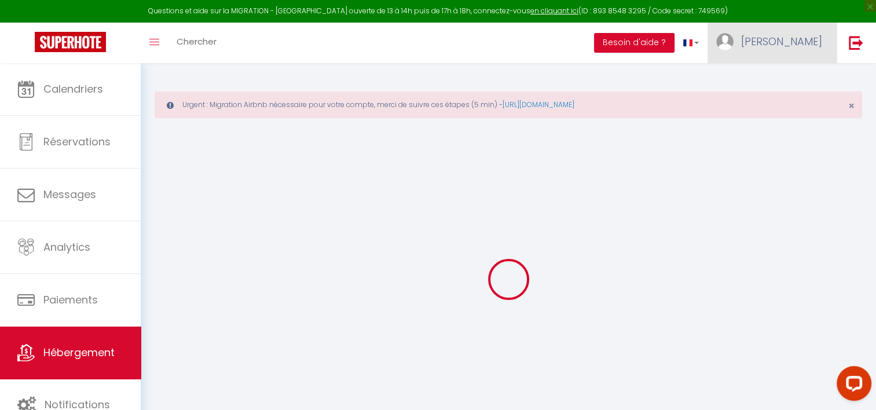
type input "Les Mathes"
type input "[EMAIL_ADDRESS][DOMAIN_NAME]"
select select "13682"
checkbox input "false"
checkbox input "true"
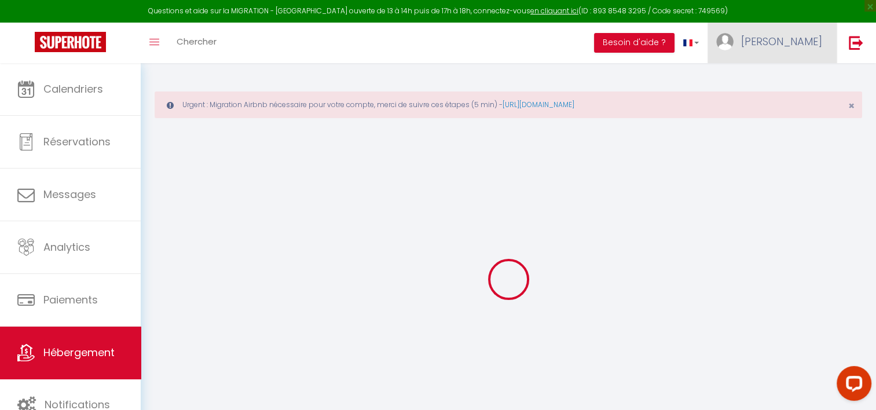
checkbox input "true"
checkbox input "false"
radio input "true"
type input "0"
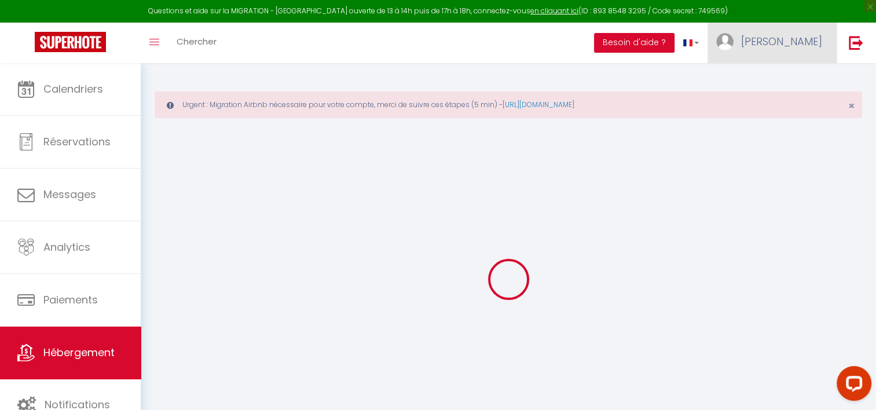
type input "0"
select select
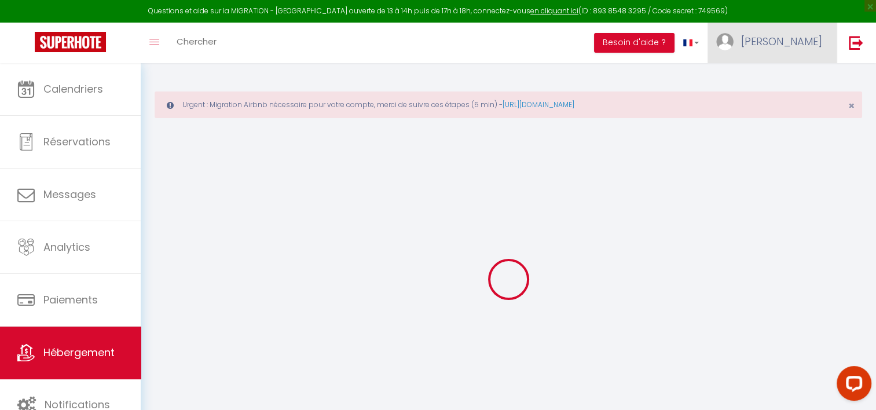
select select
checkbox input "false"
checkbox input "true"
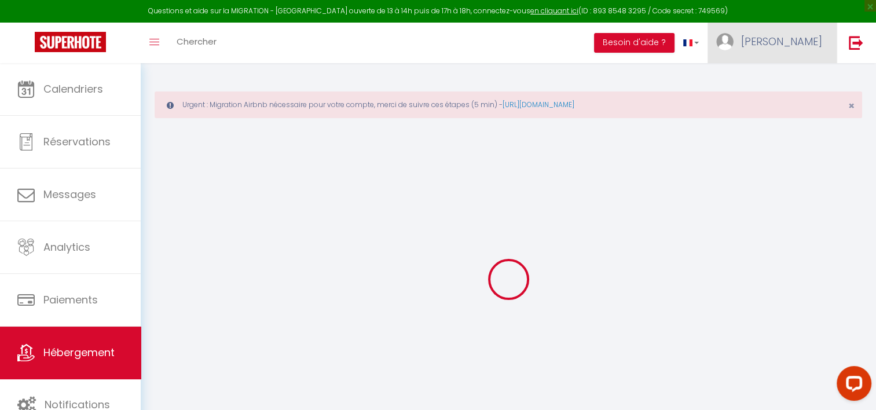
checkbox input "false"
select select
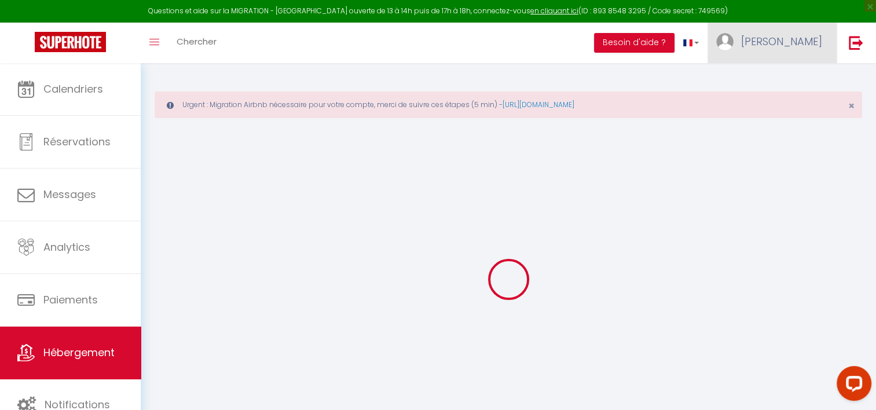
select select
checkbox input "false"
checkbox input "true"
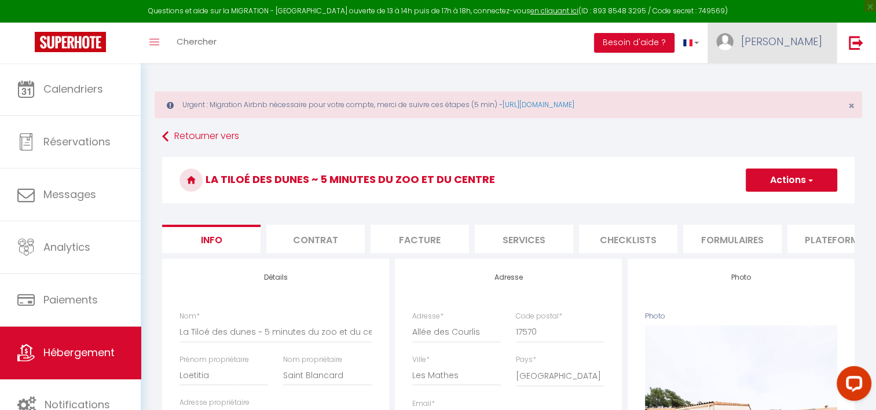
click at [808, 30] on link "[PERSON_NAME]" at bounding box center [772, 43] width 129 height 41
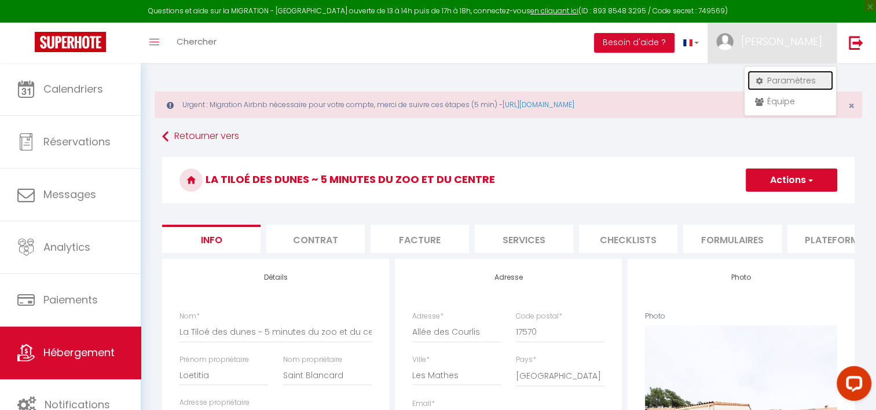
click at [776, 83] on link "Paramètres" at bounding box center [791, 81] width 86 height 20
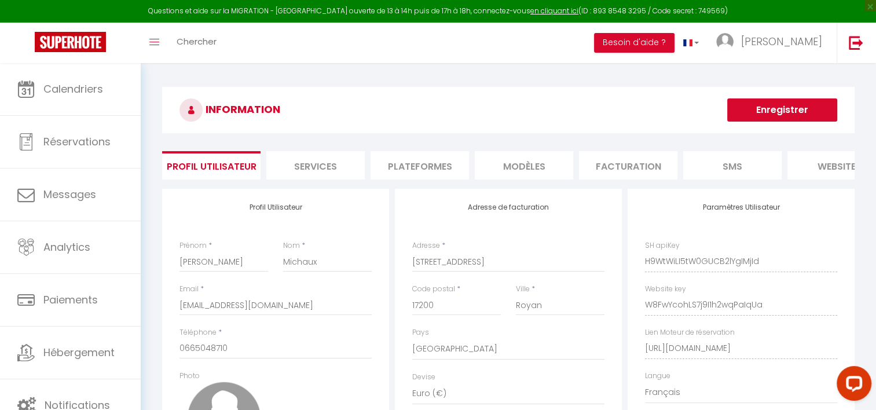
click at [382, 174] on li "Plateformes" at bounding box center [420, 165] width 98 height 28
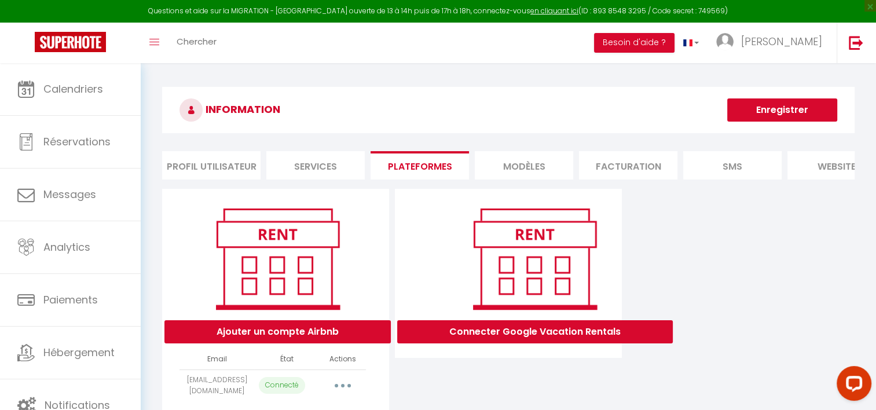
scroll to position [63, 0]
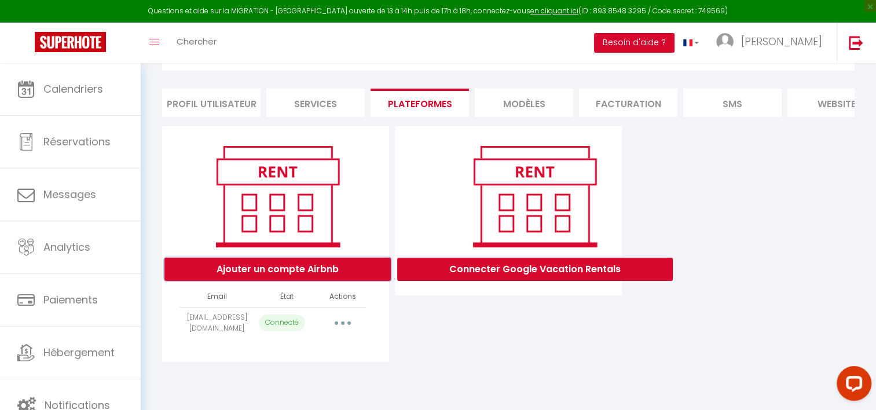
click at [316, 271] on button "Ajouter un compte Airbnb" at bounding box center [277, 269] width 226 height 23
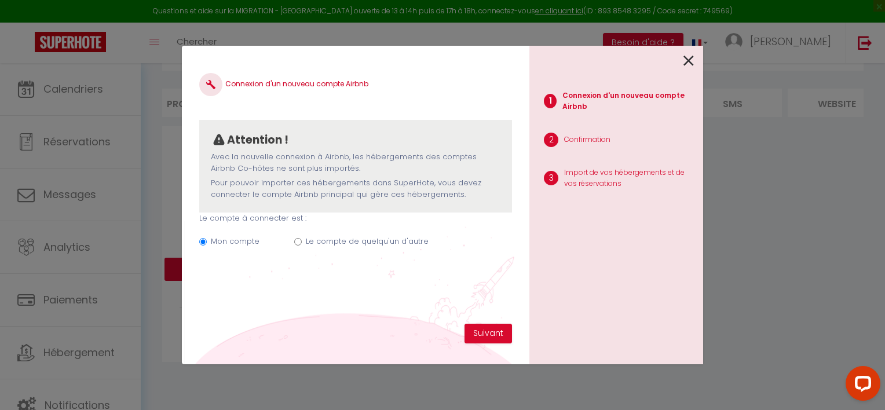
click at [346, 239] on label "Le compte de quelqu'un d'autre" at bounding box center [367, 242] width 123 height 12
click at [302, 239] on input "Le compte de quelqu'un d'autre" at bounding box center [298, 242] width 8 height 8
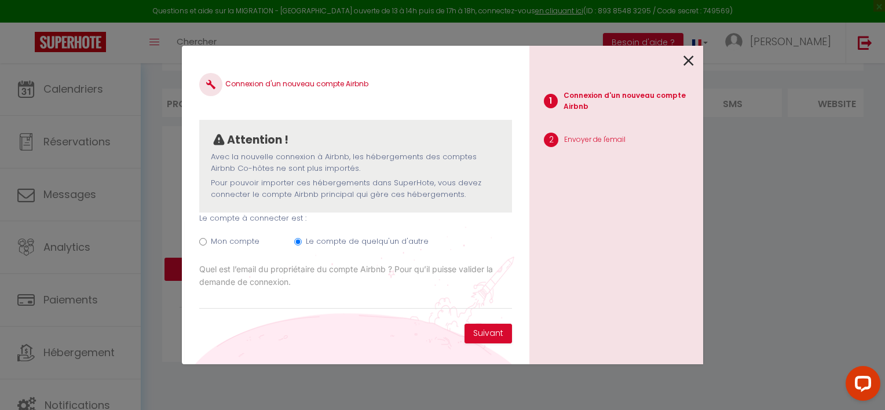
click at [294, 286] on label "Quel est l’email du propriétaire du compte Airbnb ? Pour qu’il puisse valider l…" at bounding box center [355, 275] width 313 height 25
click at [0, 0] on input "[EMAIL_ADDRESS][DOMAIN_NAME]" at bounding box center [0, 0] width 0 height 0
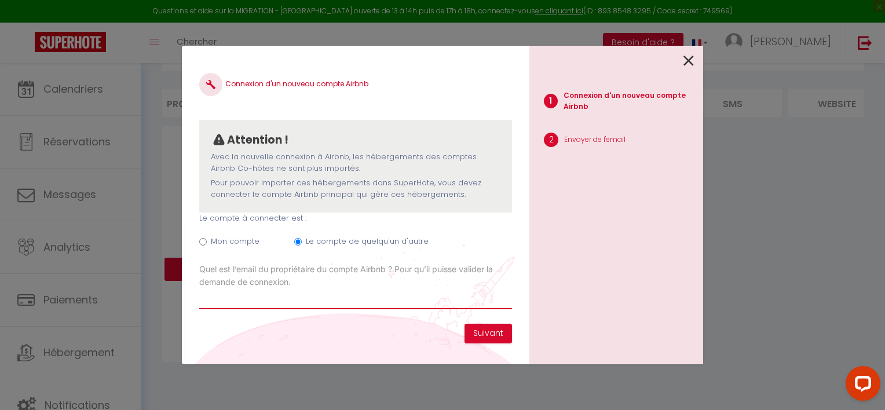
click at [286, 303] on input "Email connexion Airbnb" at bounding box center [355, 298] width 313 height 21
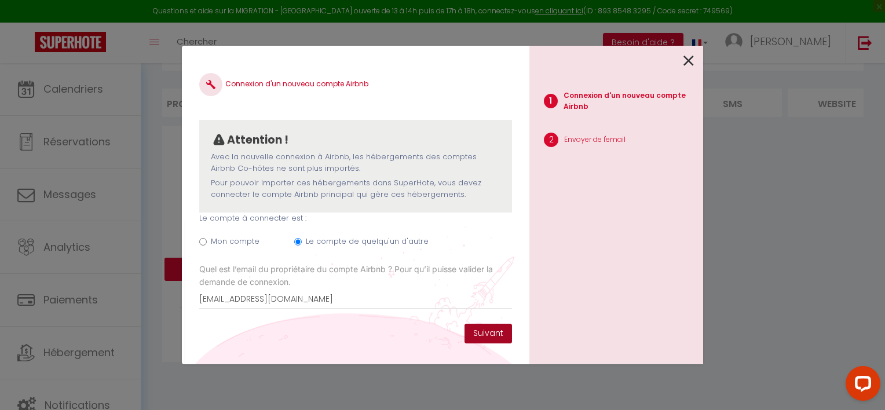
click at [498, 339] on button "Suivant" at bounding box center [487, 334] width 47 height 20
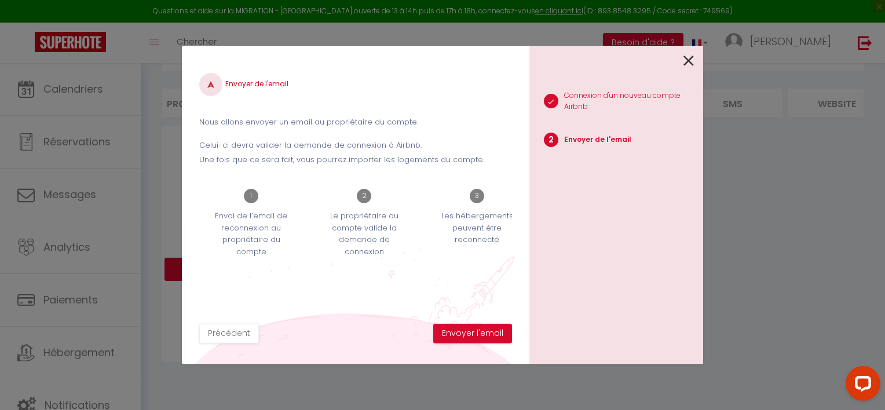
click at [698, 65] on div "1 Connexion d'un nouveau compte Airbnb 2 Envoyer de l'email" at bounding box center [616, 205] width 174 height 319
click at [690, 61] on icon at bounding box center [688, 60] width 10 height 17
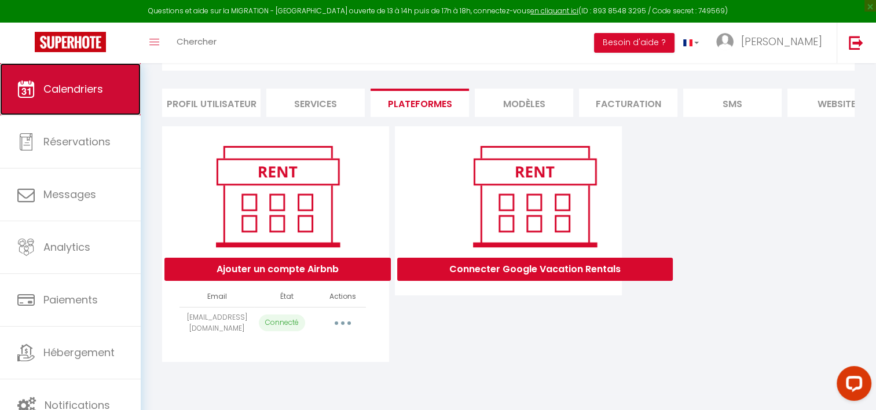
click at [107, 87] on link "Calendriers" at bounding box center [70, 89] width 141 height 52
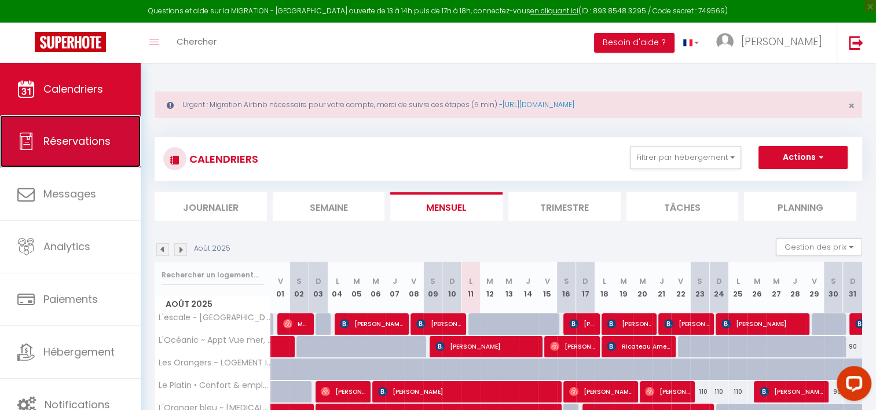
click at [62, 118] on link "Réservations" at bounding box center [70, 141] width 141 height 52
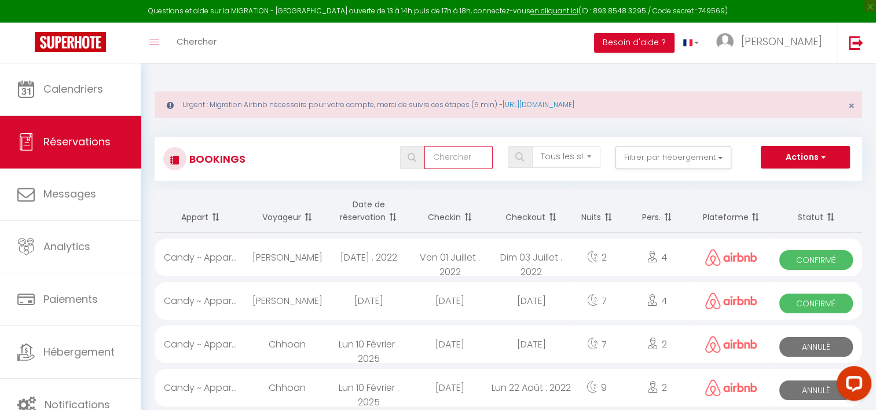
click at [461, 157] on input "text" at bounding box center [459, 157] width 68 height 23
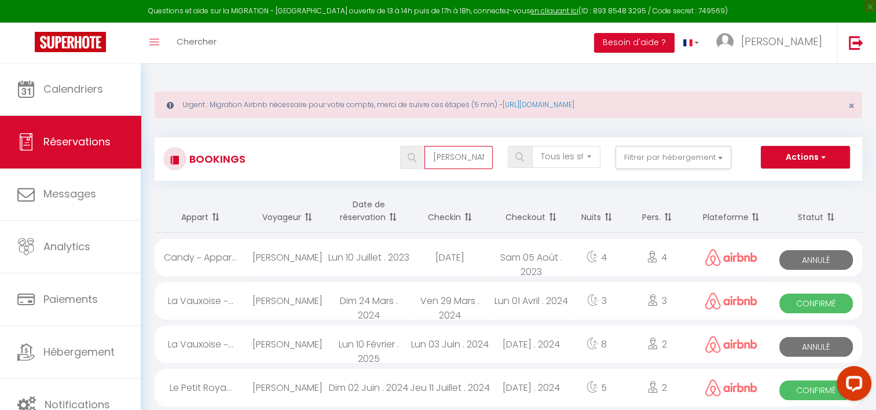
click at [473, 153] on input "[PERSON_NAME]" at bounding box center [459, 157] width 68 height 23
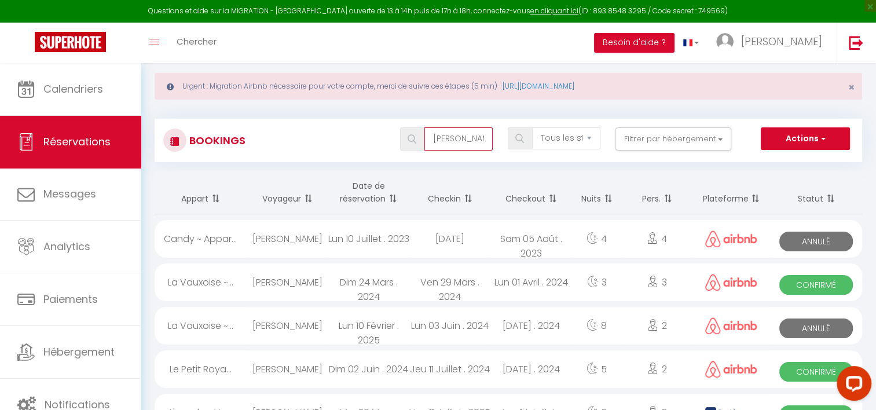
scroll to position [20, 0]
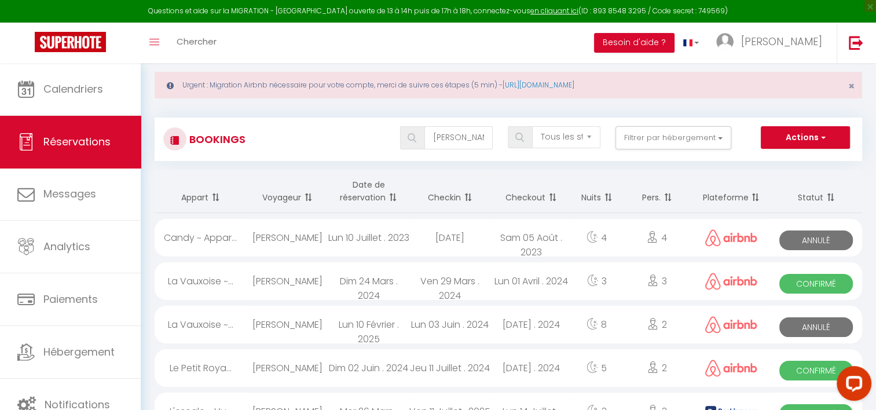
click at [814, 198] on th "Statut" at bounding box center [816, 191] width 92 height 43
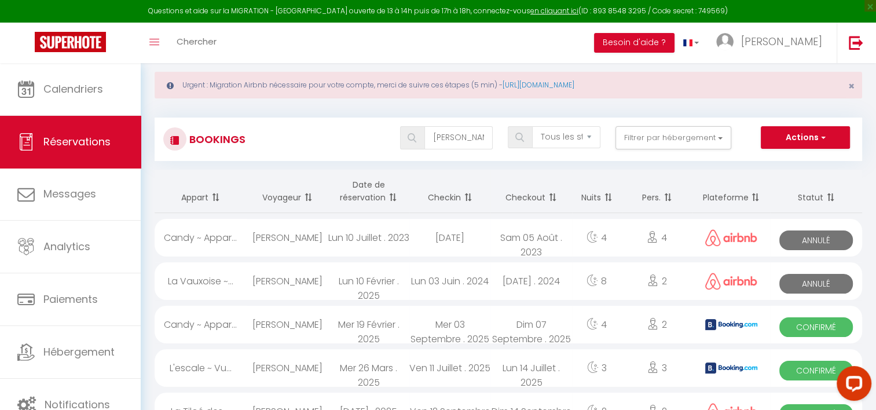
click at [832, 199] on span at bounding box center [830, 197] width 12 height 23
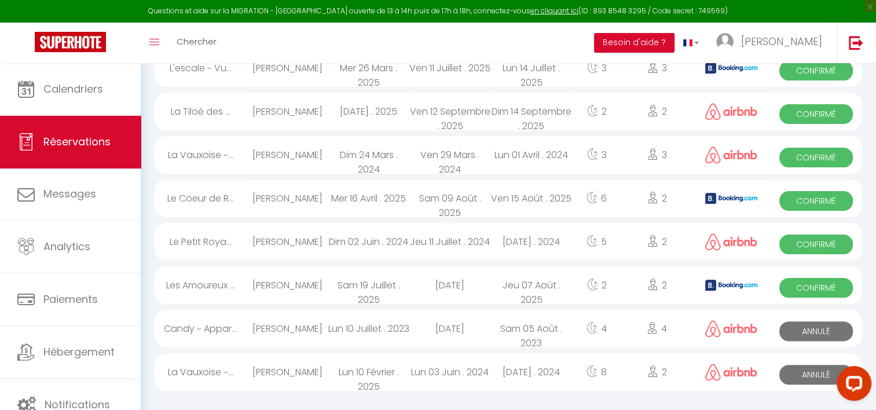
scroll to position [0, 0]
